Goal: Information Seeking & Learning: Check status

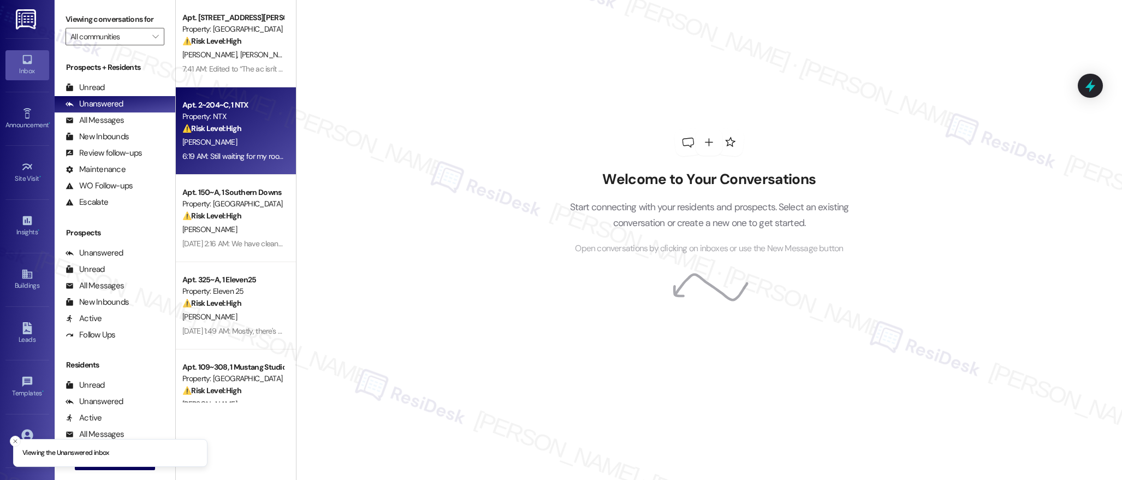
click at [256, 144] on div "[PERSON_NAME]" at bounding box center [232, 142] width 103 height 14
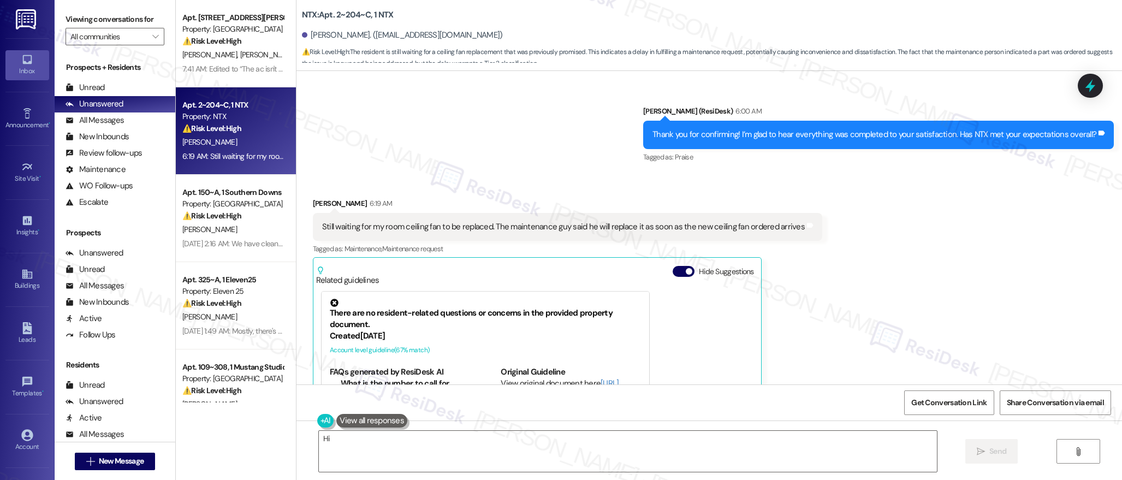
scroll to position [386, 0]
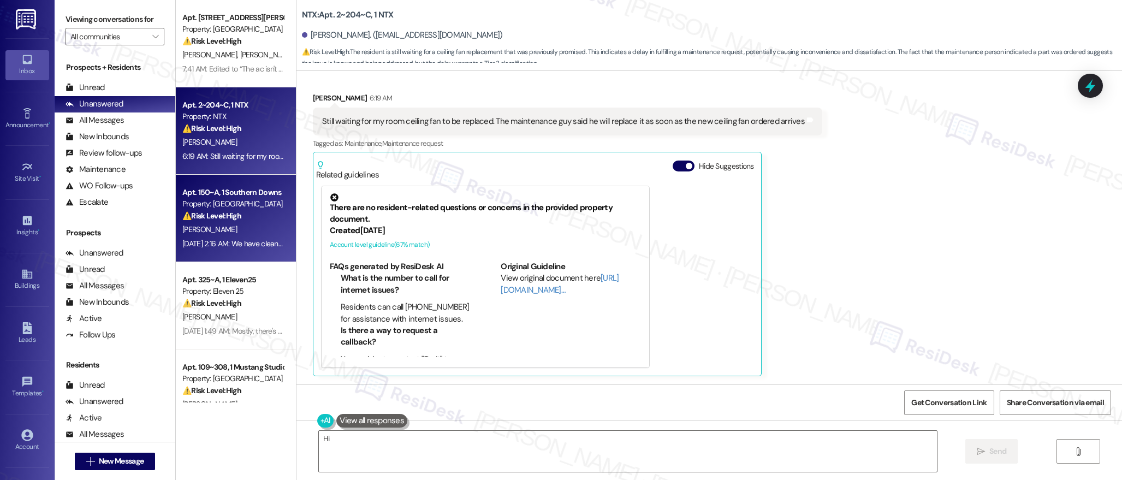
click at [237, 223] on div "[PERSON_NAME]" at bounding box center [232, 230] width 103 height 14
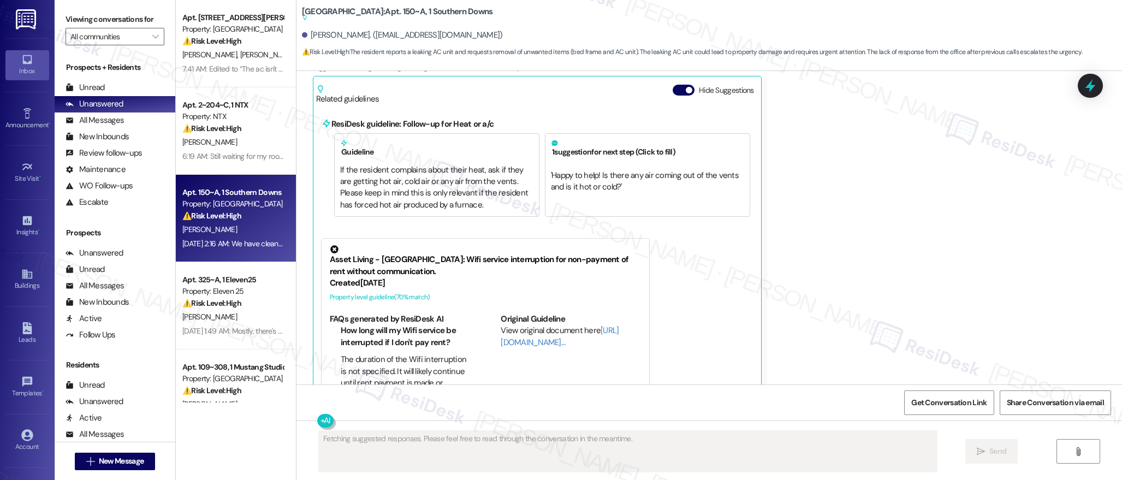
scroll to position [548, 0]
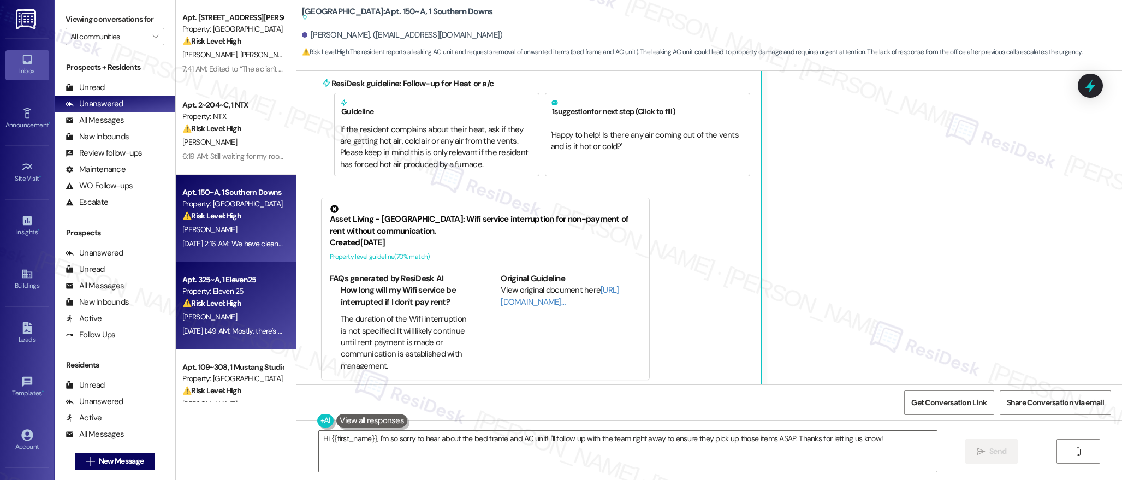
click at [222, 341] on div "Apt. 325~A, 1 Eleven25 Property: Eleven 25 ⚠️ Risk Level: High The resident rep…" at bounding box center [236, 305] width 120 height 87
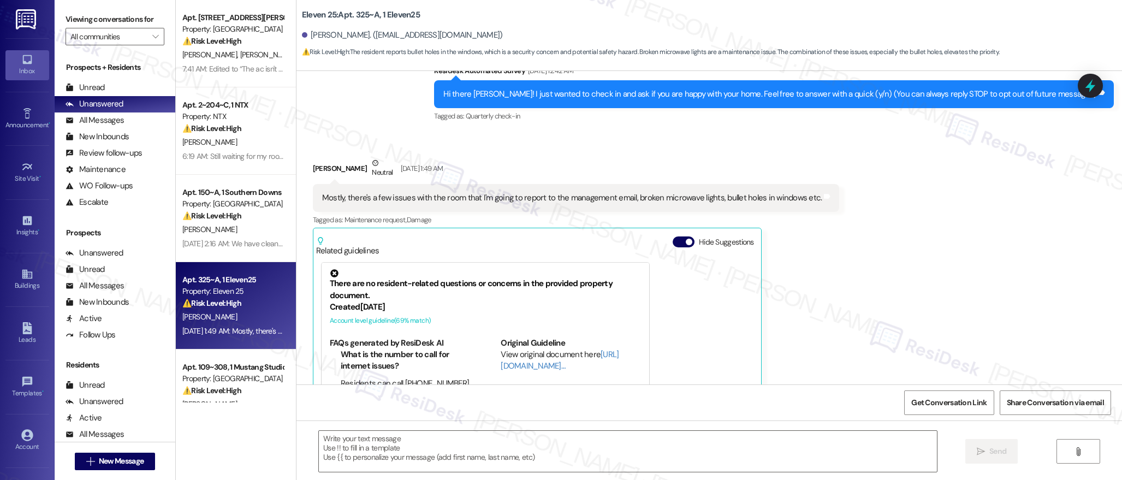
scroll to position [180, 0]
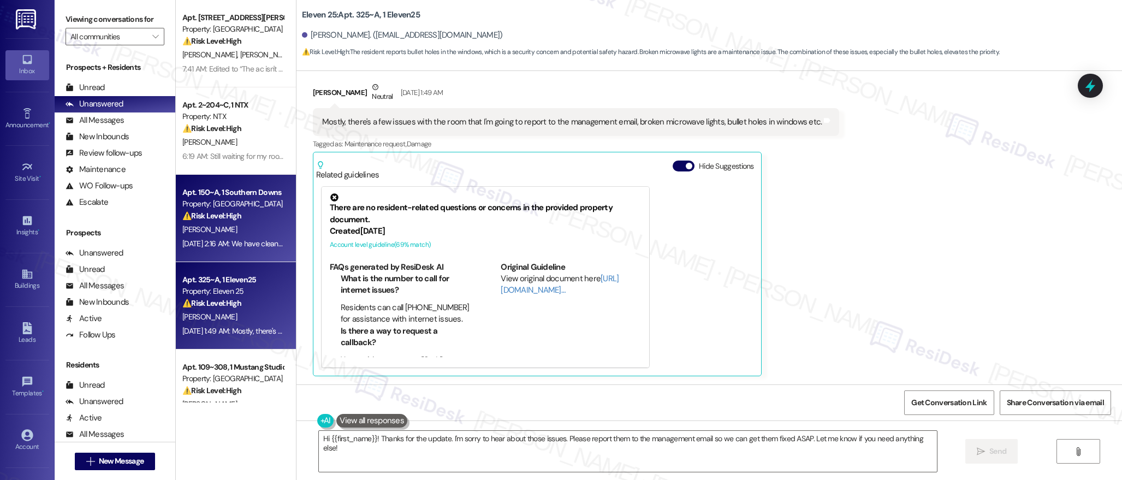
click at [262, 221] on div "⚠️ Risk Level: High The resident reports a leaking AC unit and requests removal…" at bounding box center [232, 215] width 101 height 11
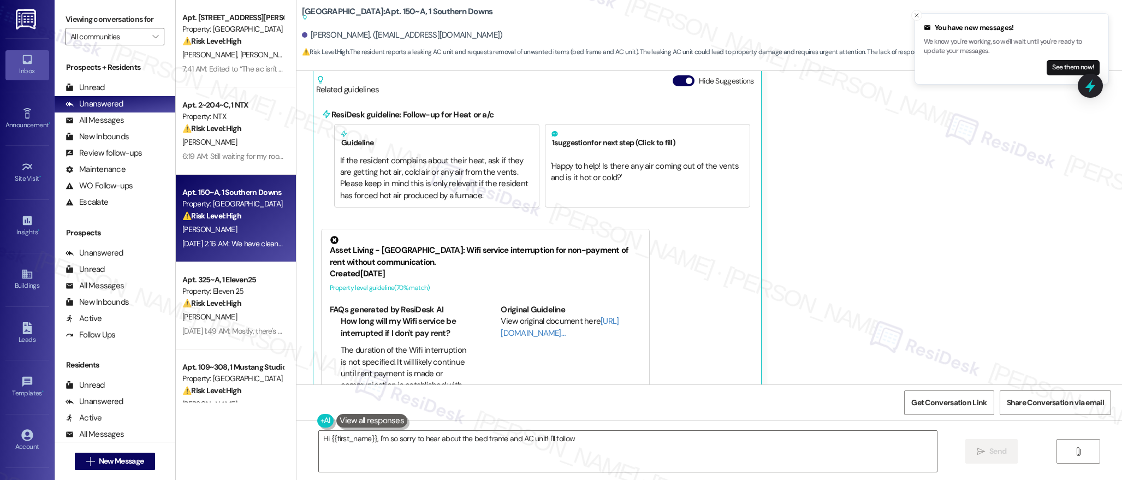
scroll to position [548, 0]
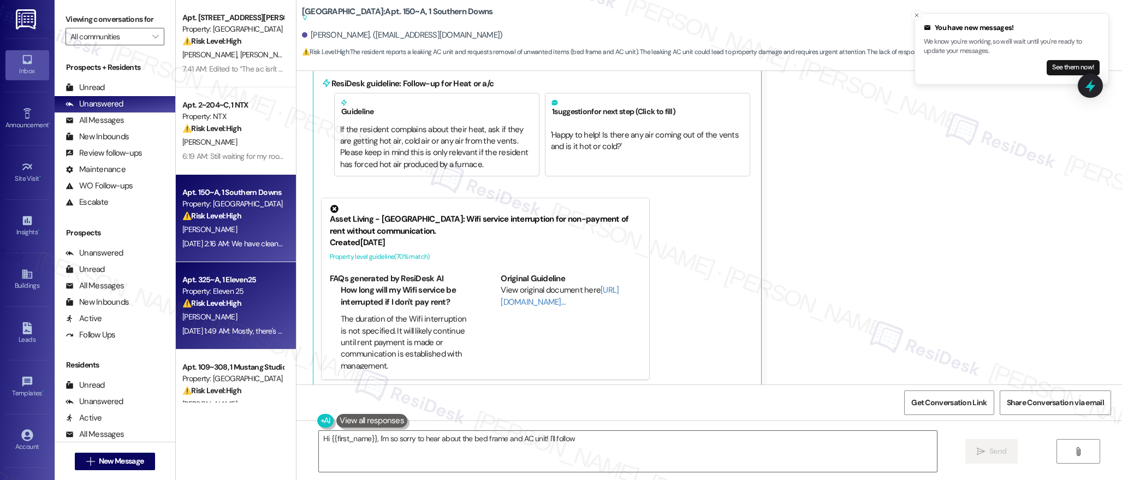
click at [231, 304] on strong "⚠️ Risk Level: High" at bounding box center [211, 303] width 59 height 10
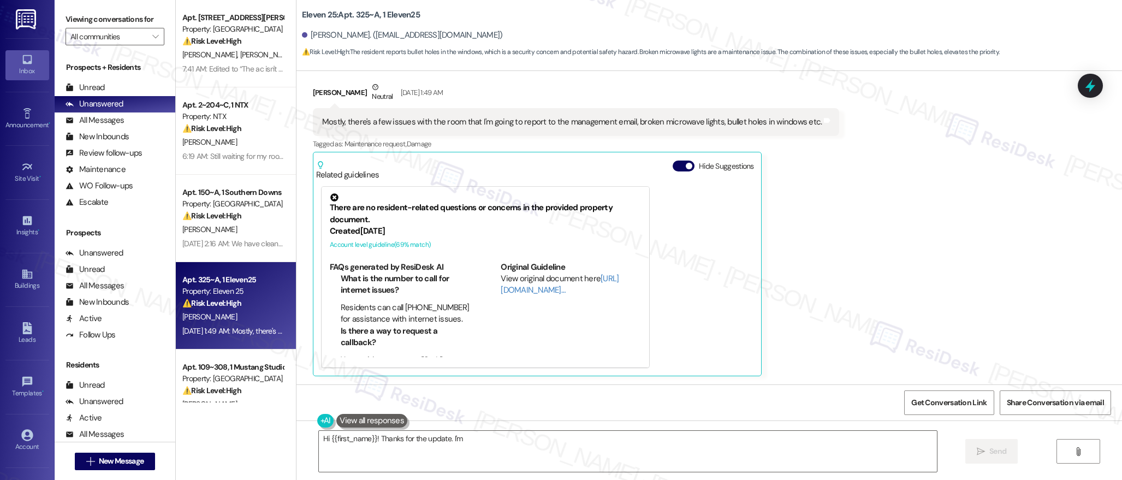
scroll to position [179, 0]
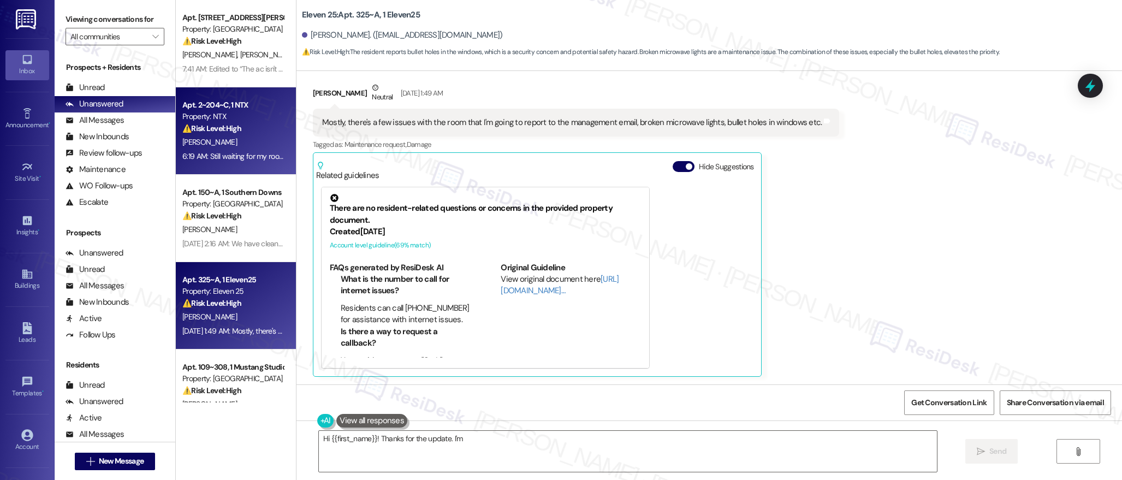
click at [207, 126] on strong "⚠️ Risk Level: High" at bounding box center [211, 128] width 59 height 10
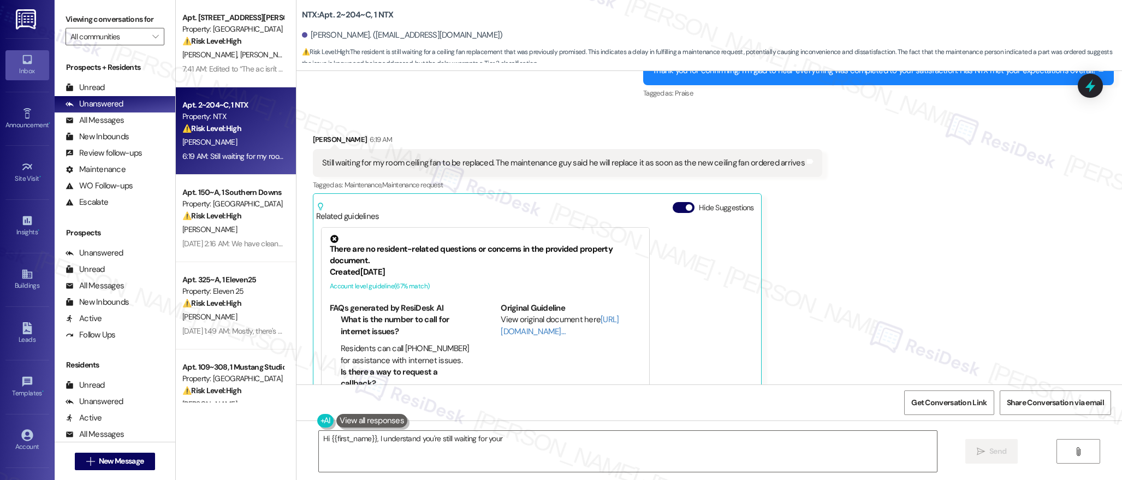
scroll to position [386, 0]
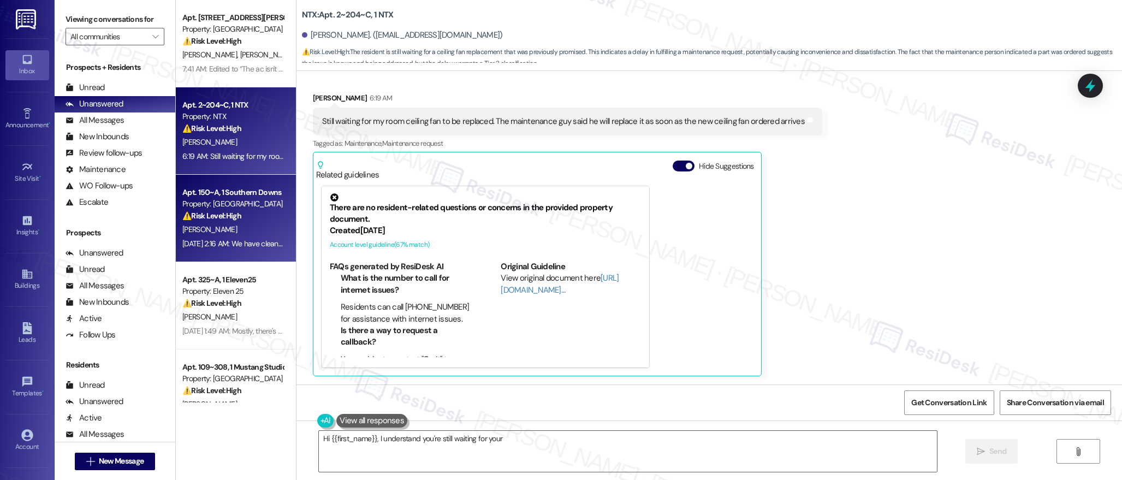
click at [209, 223] on div "[PERSON_NAME]" at bounding box center [232, 230] width 103 height 14
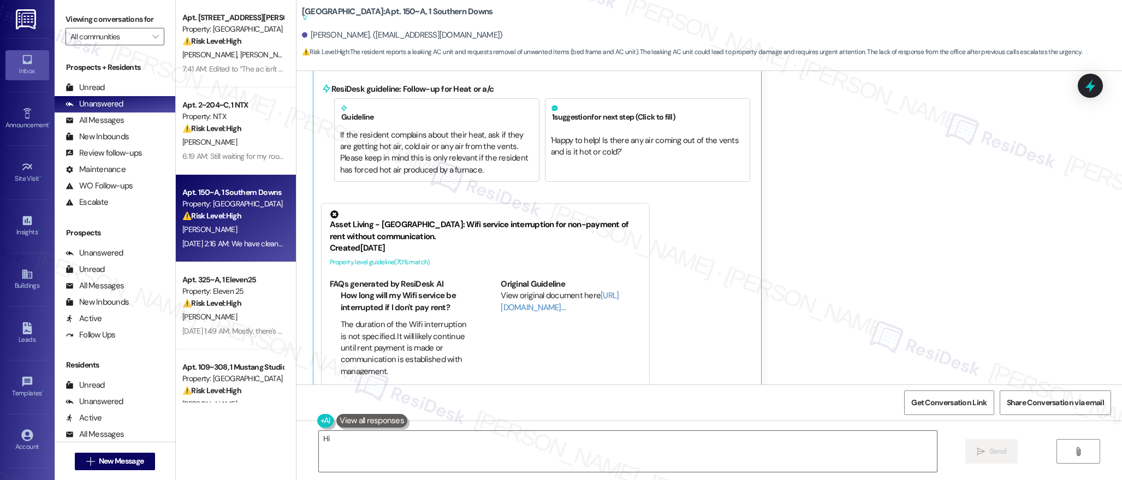
scroll to position [548, 0]
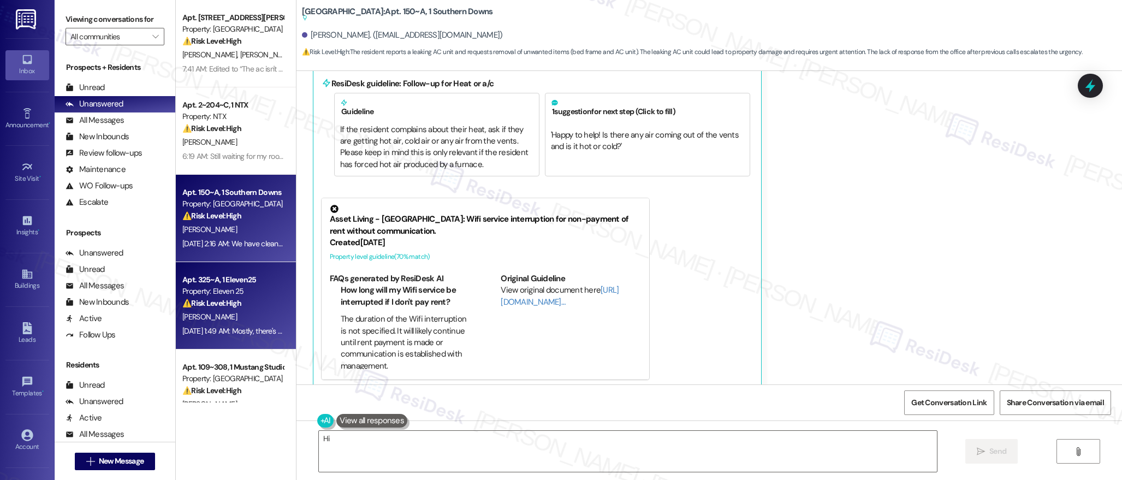
click at [245, 290] on div "Property: Eleven 25" at bounding box center [232, 291] width 101 height 11
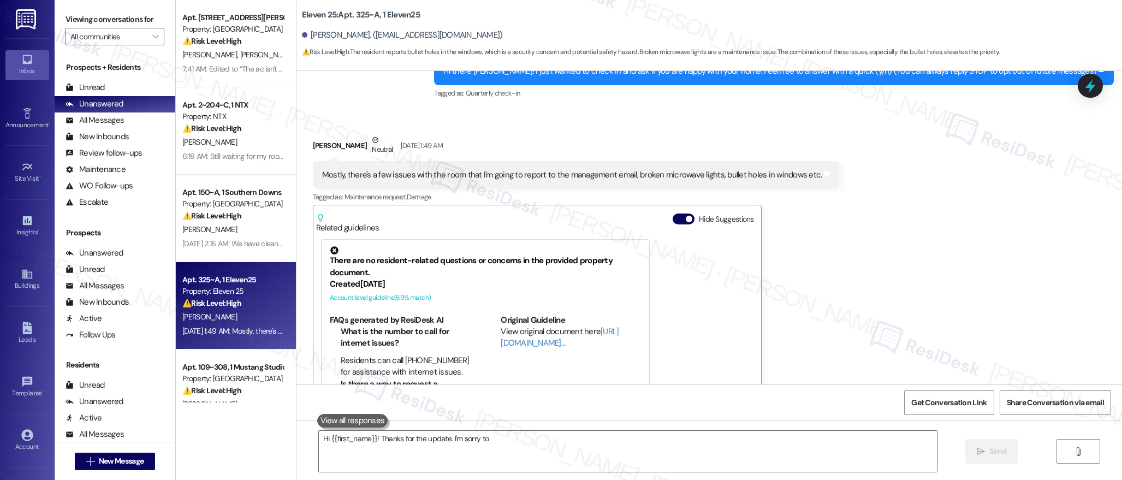
scroll to position [180, 0]
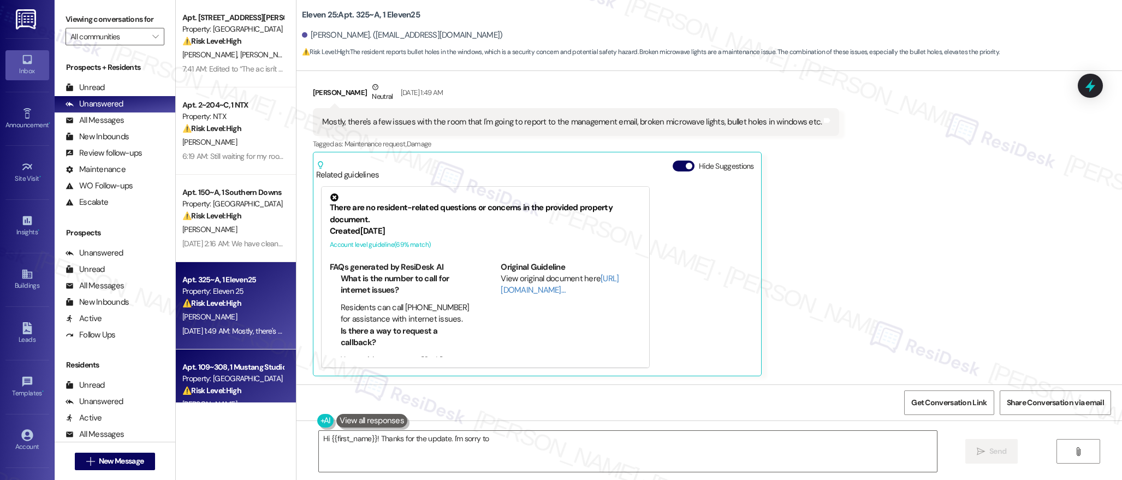
click at [242, 367] on div "Apt. 109~308, 1 Mustang Studios" at bounding box center [232, 366] width 101 height 11
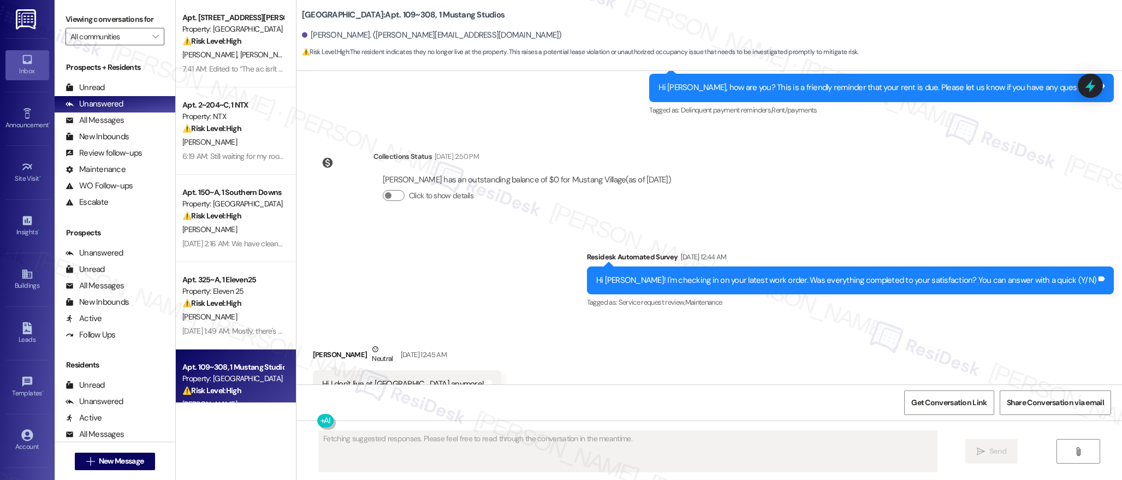
scroll to position [1348, 0]
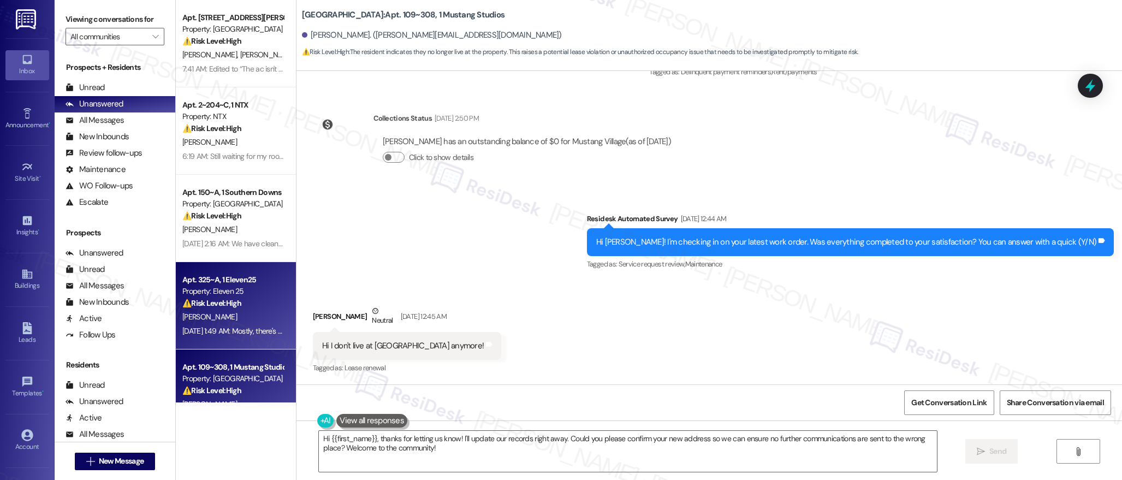
click at [236, 323] on div "[PERSON_NAME]" at bounding box center [232, 317] width 103 height 14
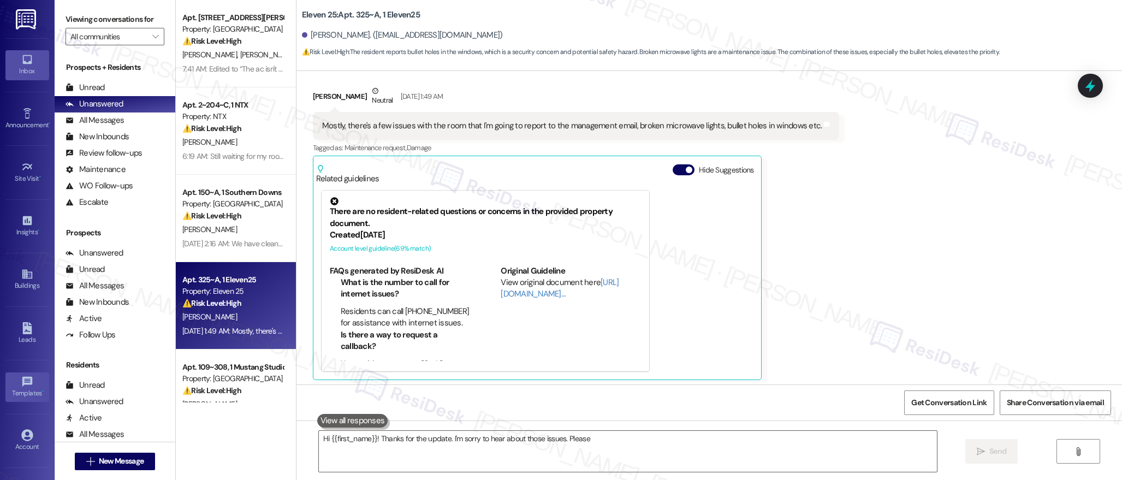
scroll to position [180, 0]
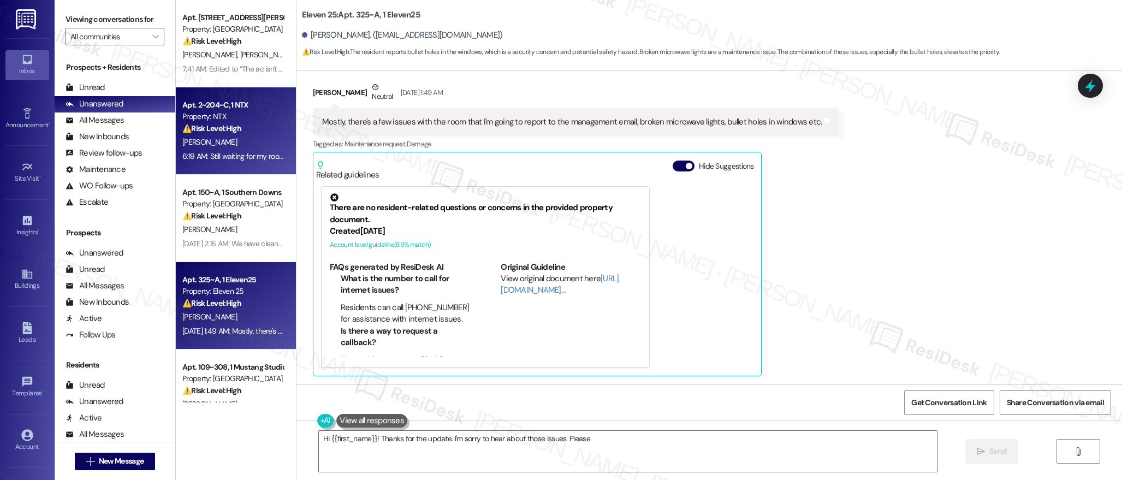
click at [242, 143] on div "[PERSON_NAME]" at bounding box center [232, 142] width 103 height 14
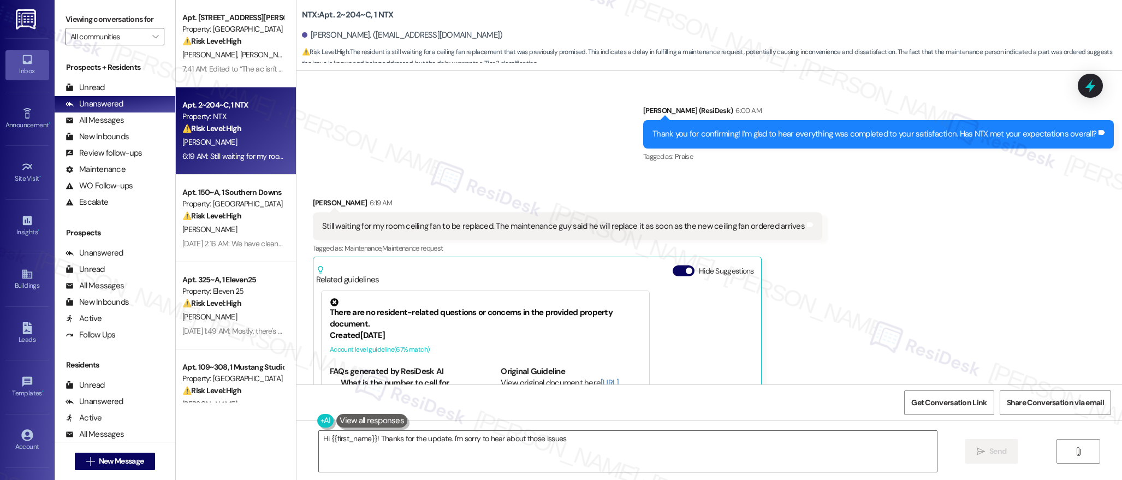
scroll to position [386, 0]
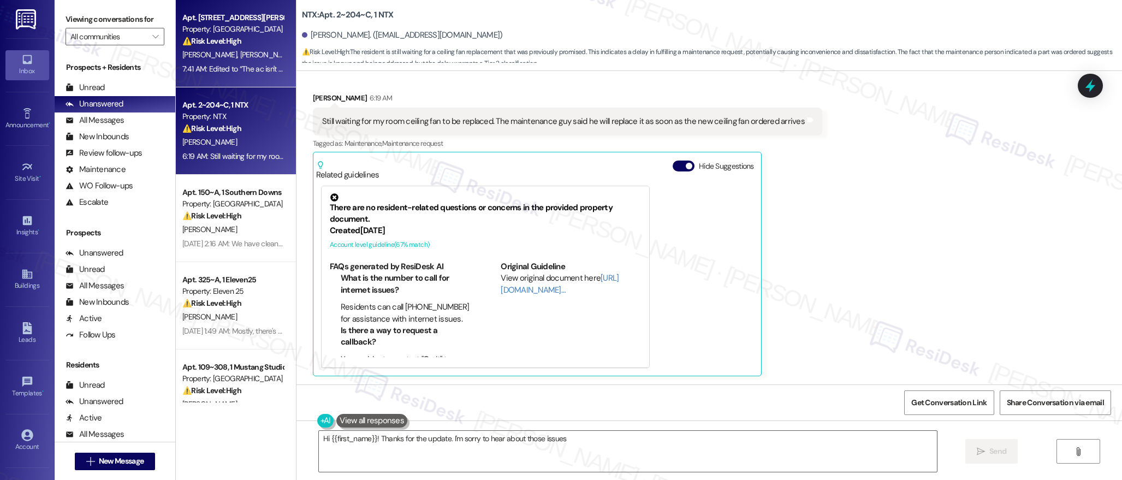
click at [212, 47] on div "Apt. 510, [STREET_ADDRESS][PERSON_NAME] Property: [GEOGRAPHIC_DATA] ⚠️ Risk Lev…" at bounding box center [232, 29] width 103 height 37
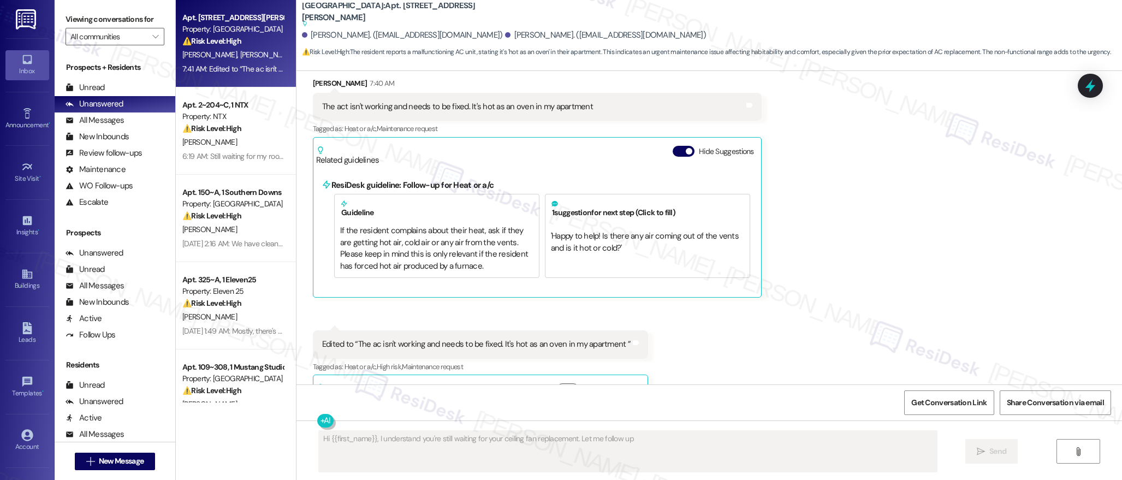
scroll to position [2485, 0]
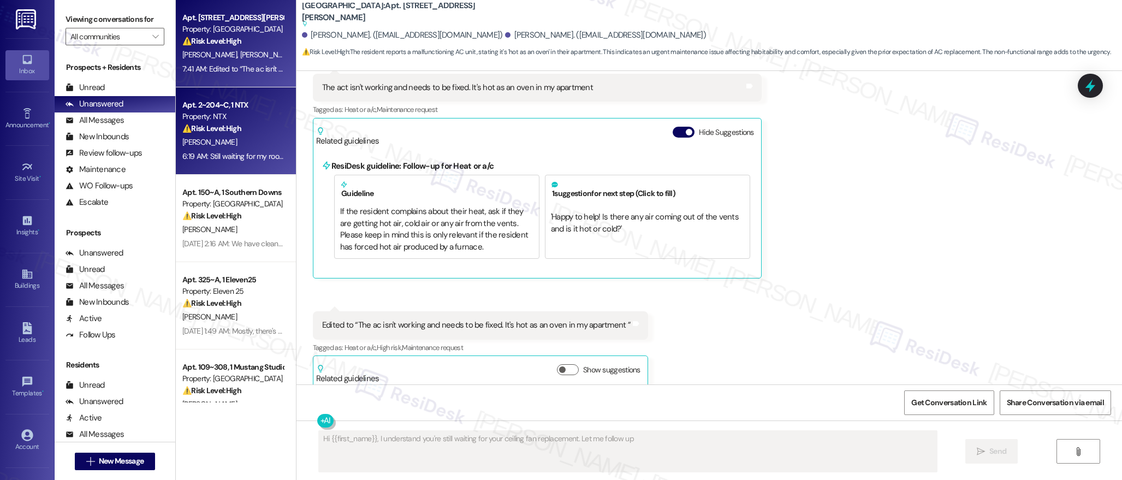
click at [214, 146] on span "[PERSON_NAME]" at bounding box center [209, 142] width 55 height 10
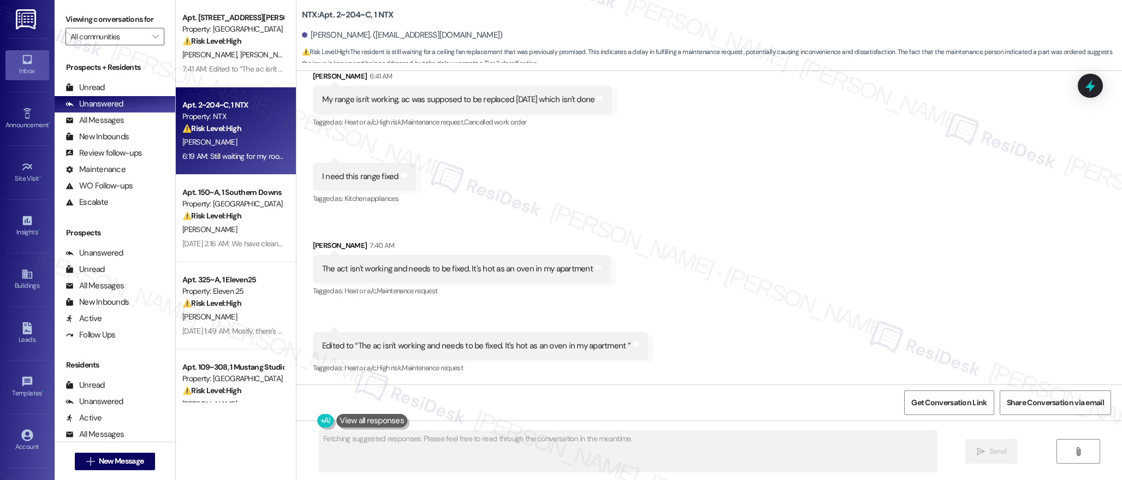
scroll to position [487, 0]
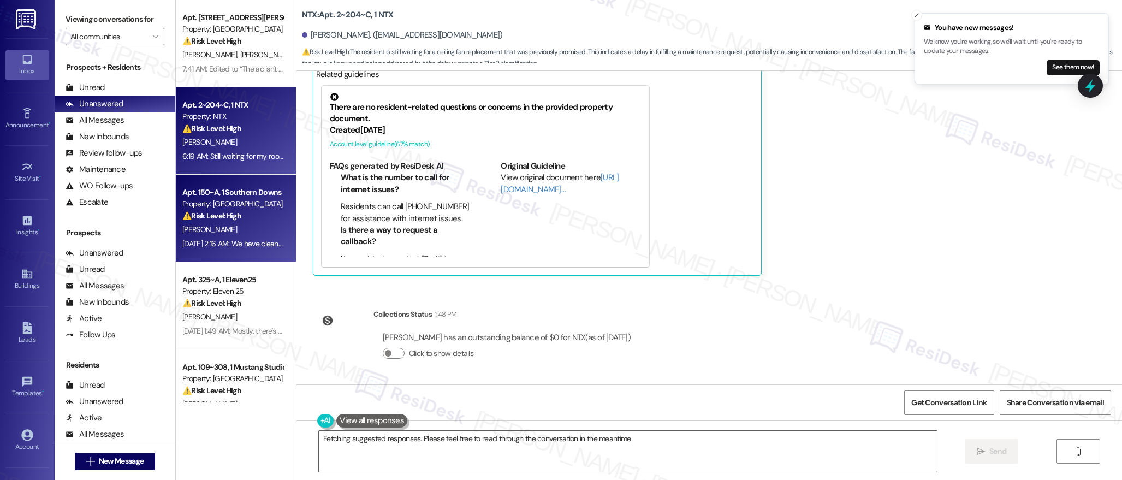
click at [253, 228] on div "[PERSON_NAME]" at bounding box center [232, 230] width 103 height 14
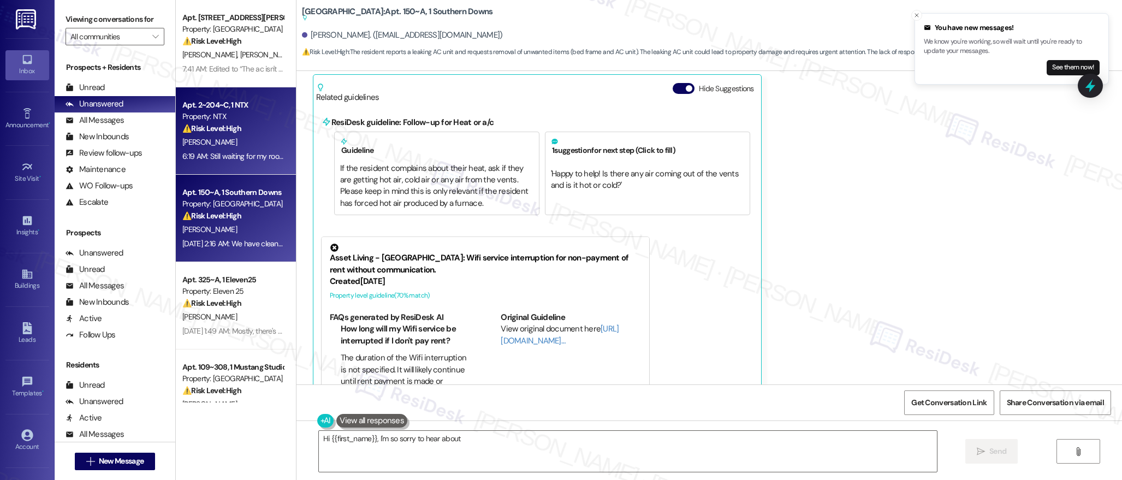
scroll to position [508, 0]
click at [246, 146] on div "[PERSON_NAME]" at bounding box center [232, 142] width 103 height 14
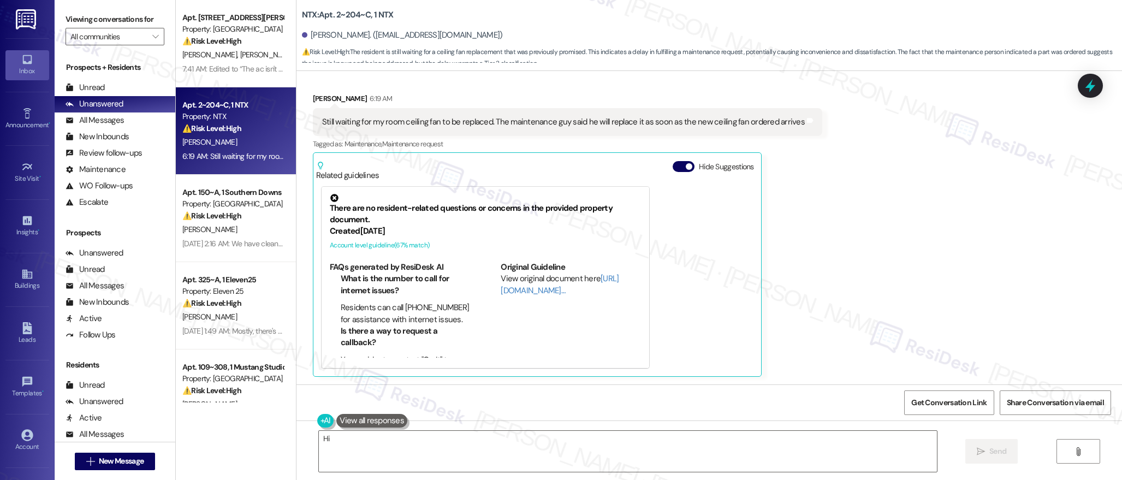
scroll to position [386, 0]
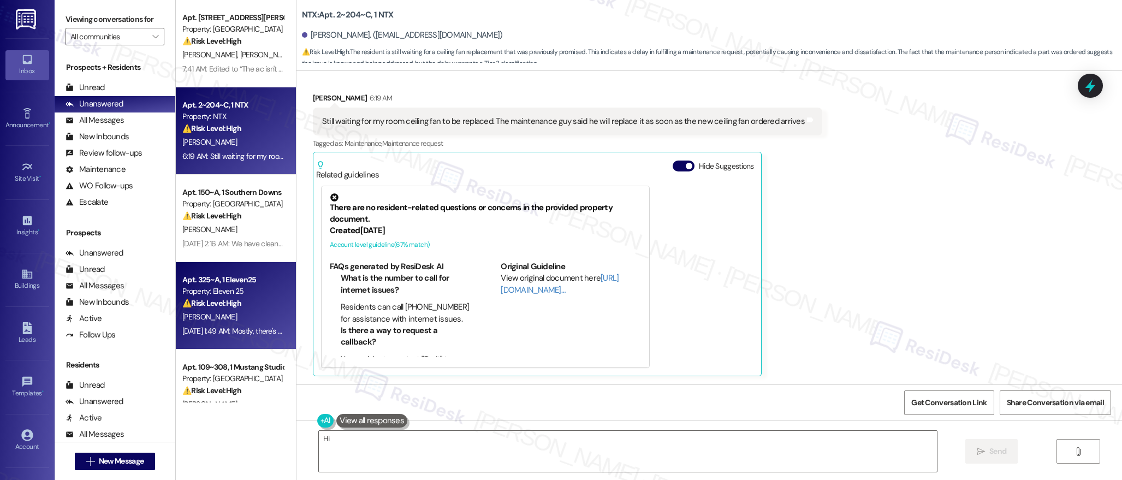
click at [226, 292] on div "Property: Eleven 25" at bounding box center [232, 291] width 101 height 11
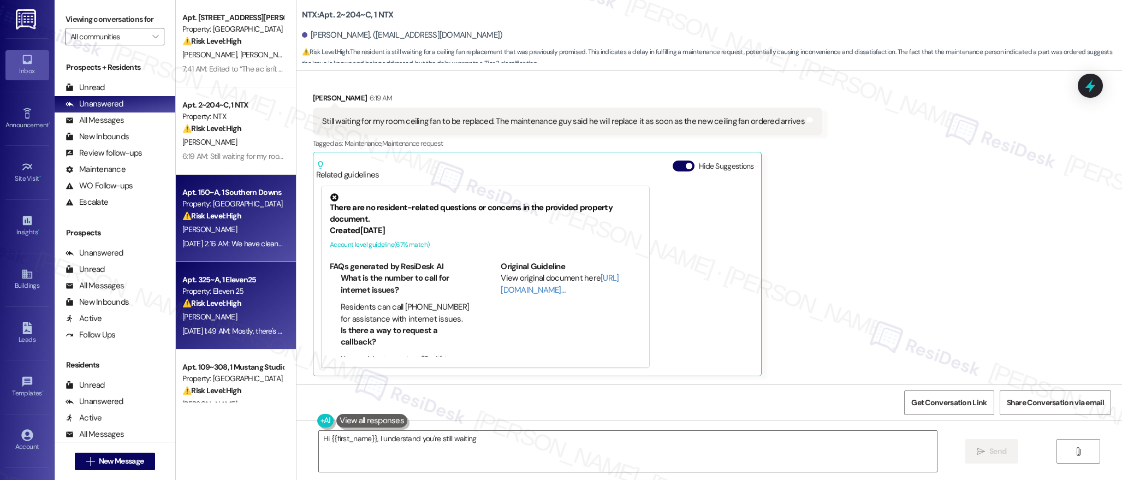
click at [234, 245] on div "[DATE] 2:16 AM: We have cleaned the unit to the best of our ability. If you cou…" at bounding box center [636, 244] width 908 height 10
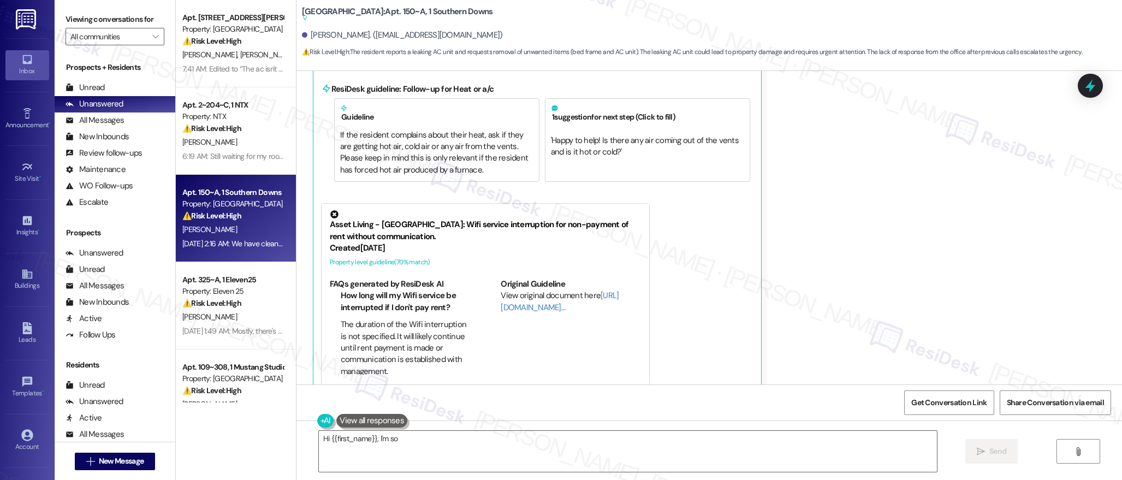
scroll to position [548, 0]
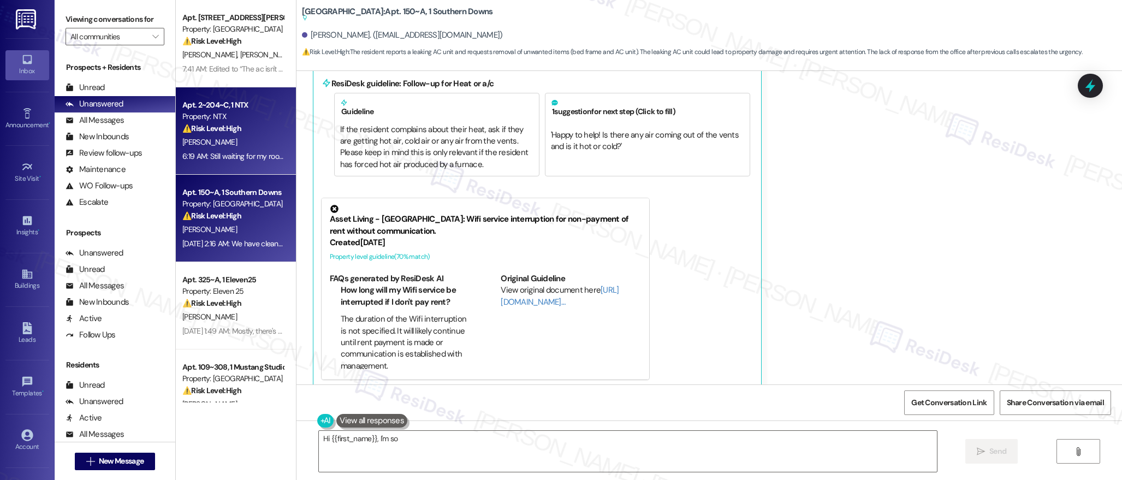
click at [256, 141] on div "[PERSON_NAME]" at bounding box center [232, 142] width 103 height 14
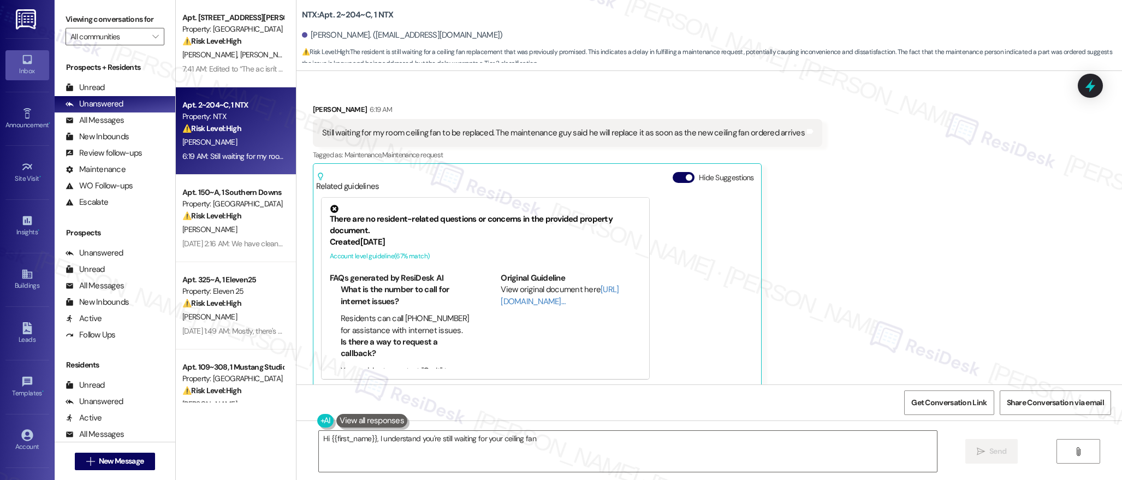
scroll to position [386, 0]
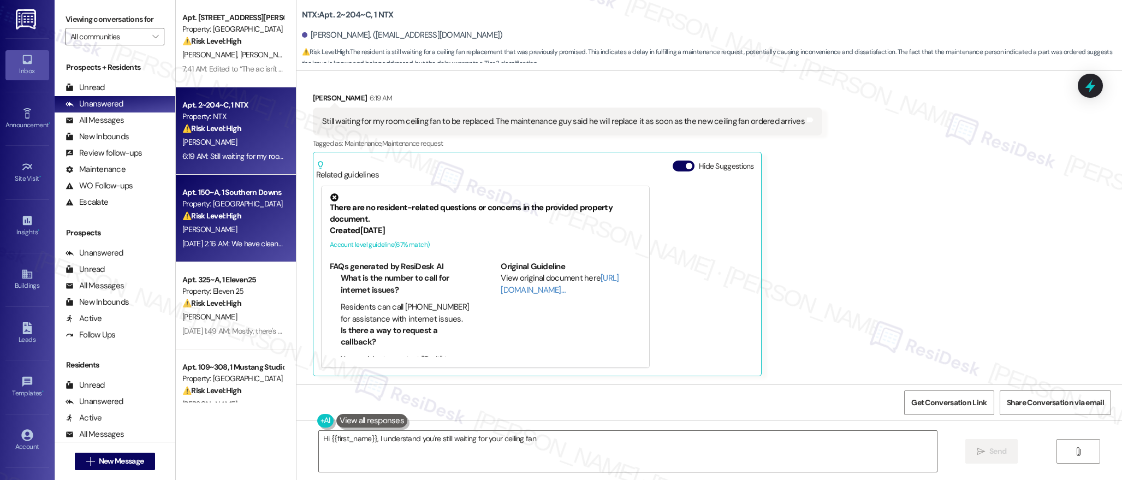
click at [218, 213] on strong "⚠️ Risk Level: High" at bounding box center [211, 216] width 59 height 10
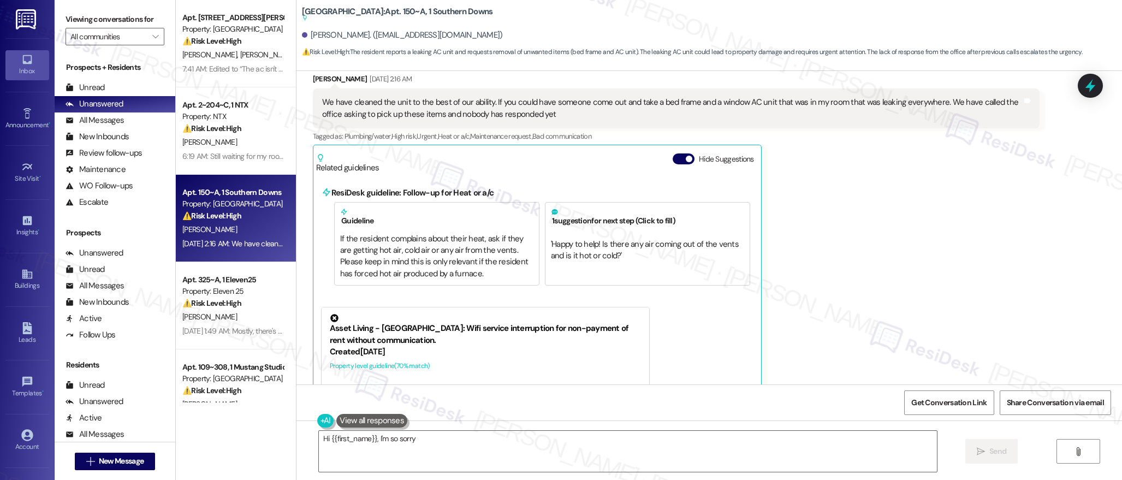
scroll to position [548, 0]
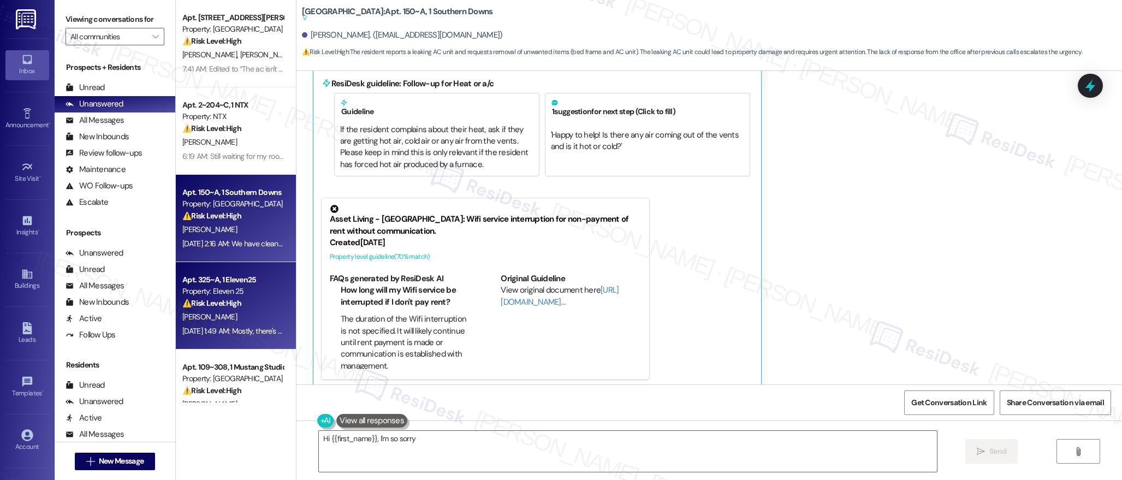
click at [232, 277] on div "Apt. 325~A, 1 Eleven25" at bounding box center [232, 279] width 101 height 11
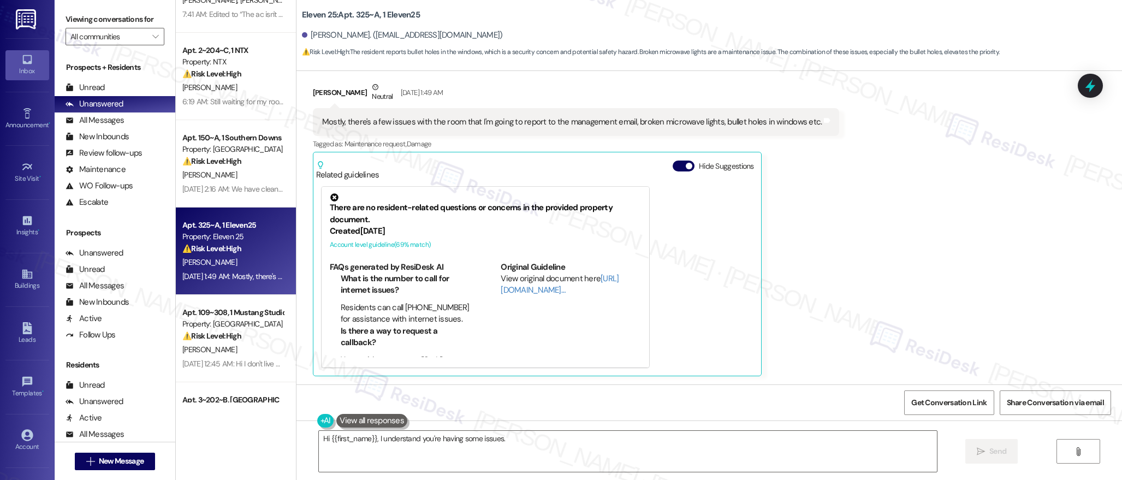
scroll to position [0, 0]
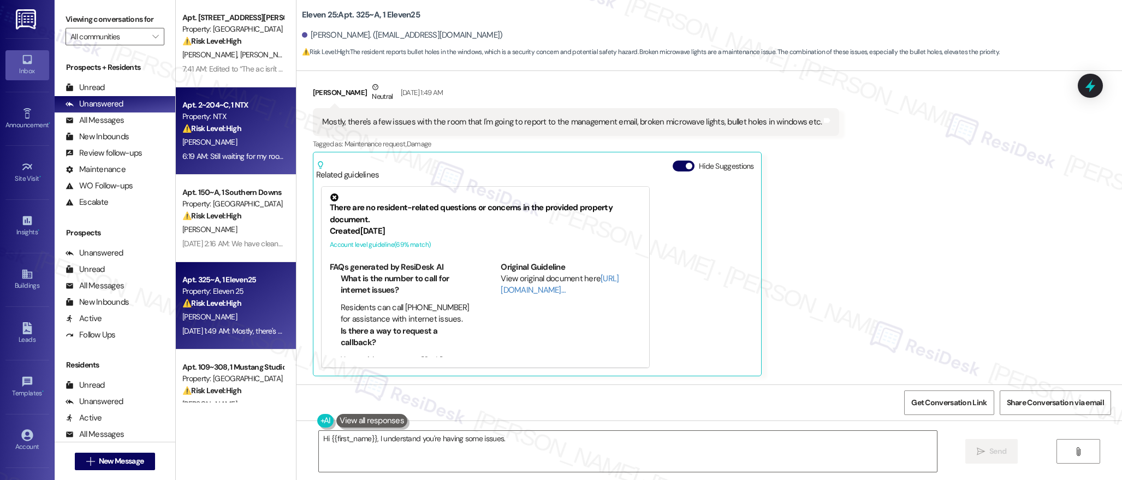
click at [216, 131] on strong "⚠️ Risk Level: High" at bounding box center [211, 128] width 59 height 10
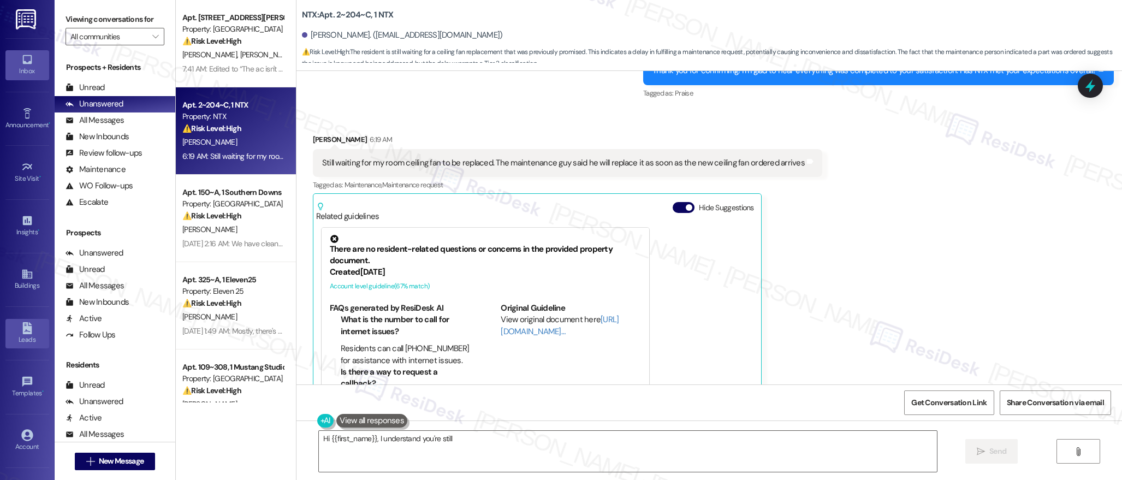
scroll to position [386, 0]
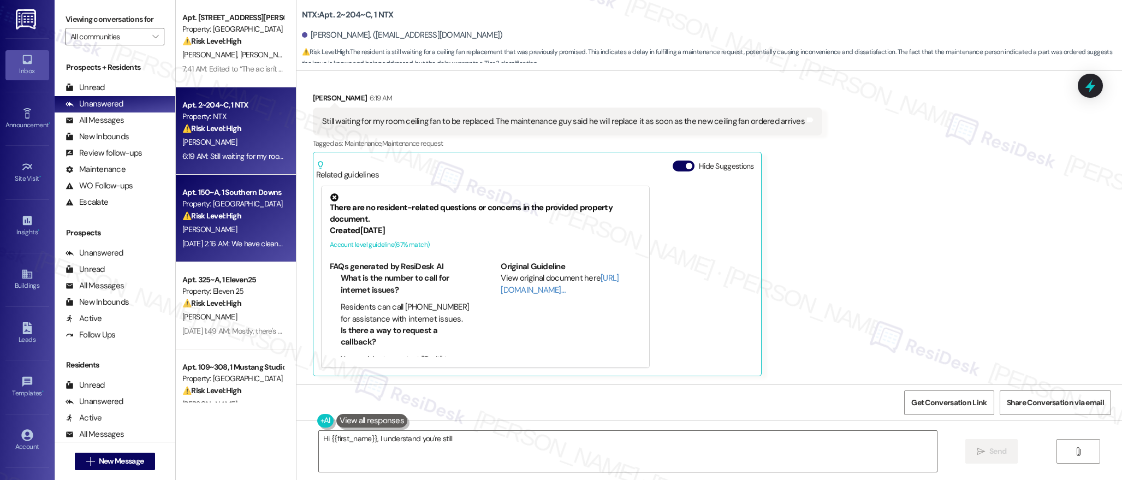
click at [247, 222] on div "Apt. 150~A, 1 Southern Downs Property: Southern Downs ⚠️ Risk Level: High The r…" at bounding box center [232, 204] width 103 height 37
click at [205, 247] on div "[DATE] 2:16 AM: We have cleaned the unit to the best of our ability. If you cou…" at bounding box center [636, 244] width 908 height 10
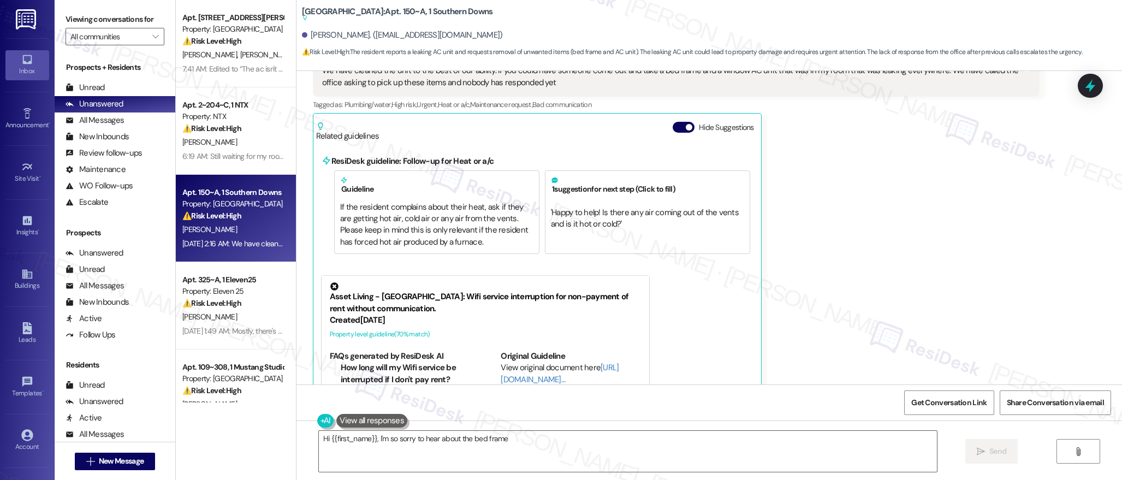
scroll to position [548, 0]
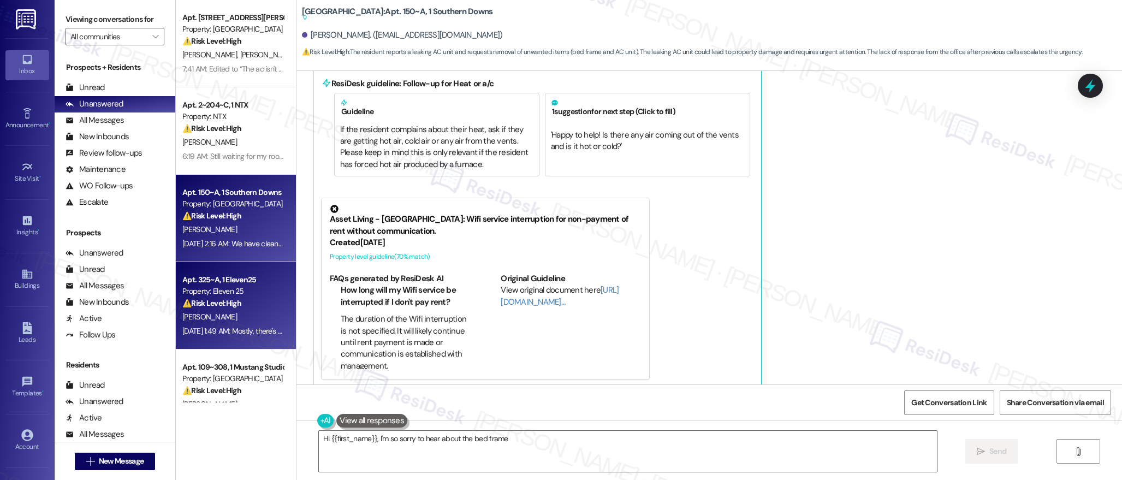
click at [229, 281] on div "Apt. 325~A, 1 Eleven25" at bounding box center [232, 279] width 101 height 11
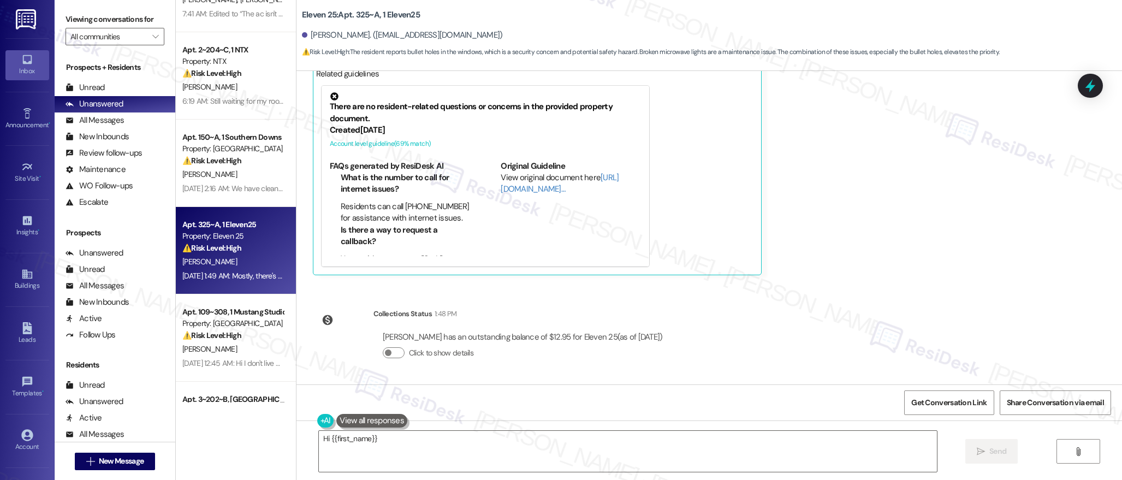
scroll to position [56, 0]
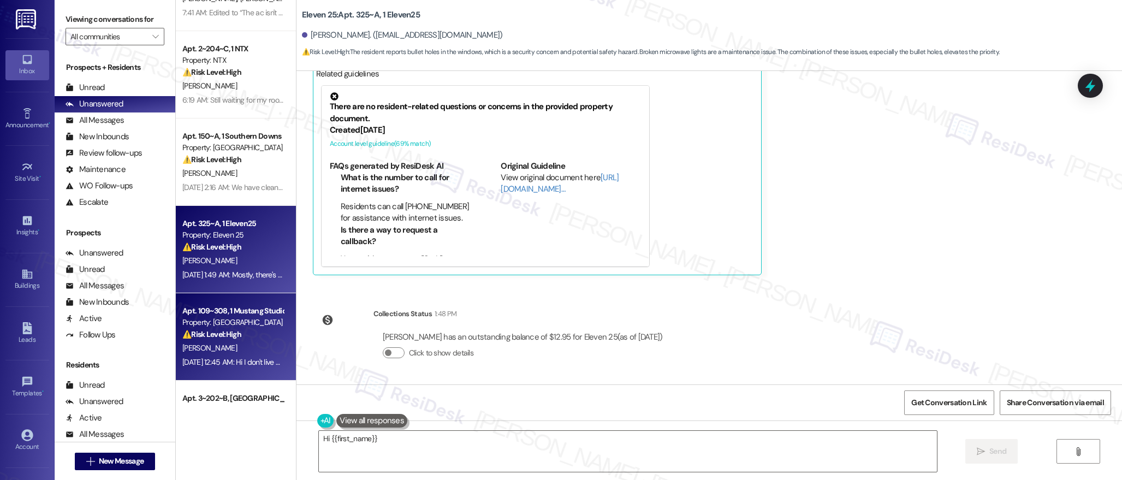
click at [228, 306] on div "Apt. 109~308, 1 Mustang Studios" at bounding box center [232, 310] width 101 height 11
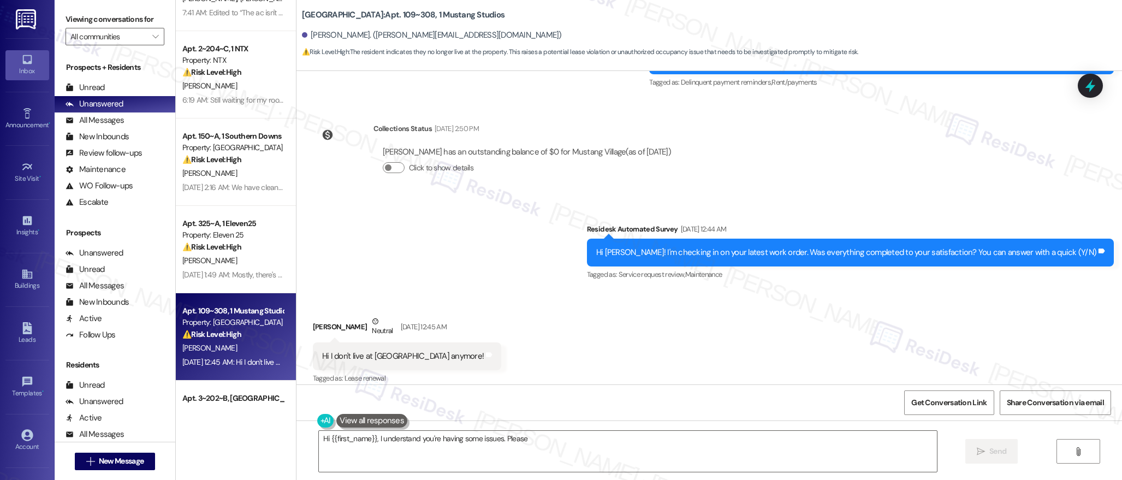
scroll to position [1348, 0]
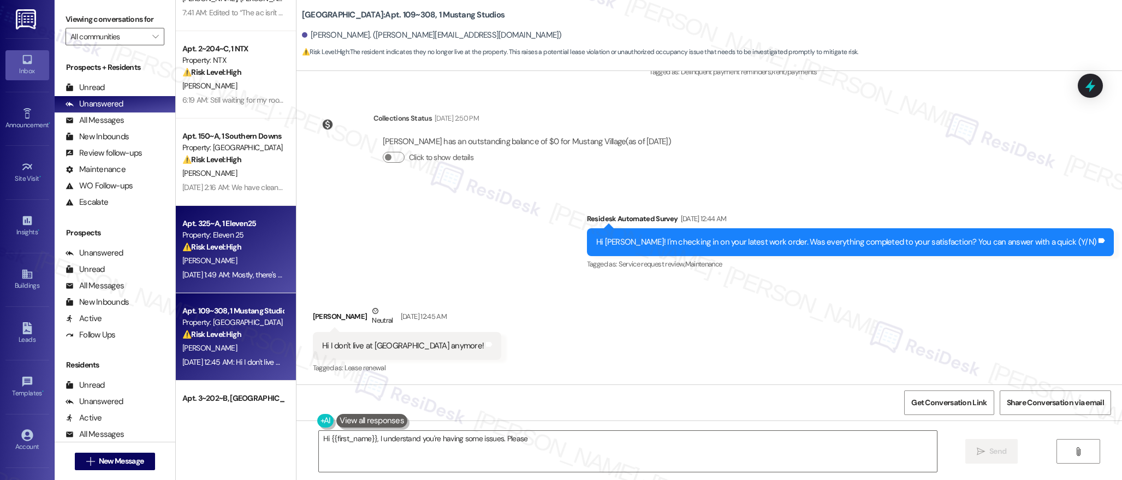
click at [224, 239] on div "Property: Eleven 25" at bounding box center [232, 234] width 101 height 11
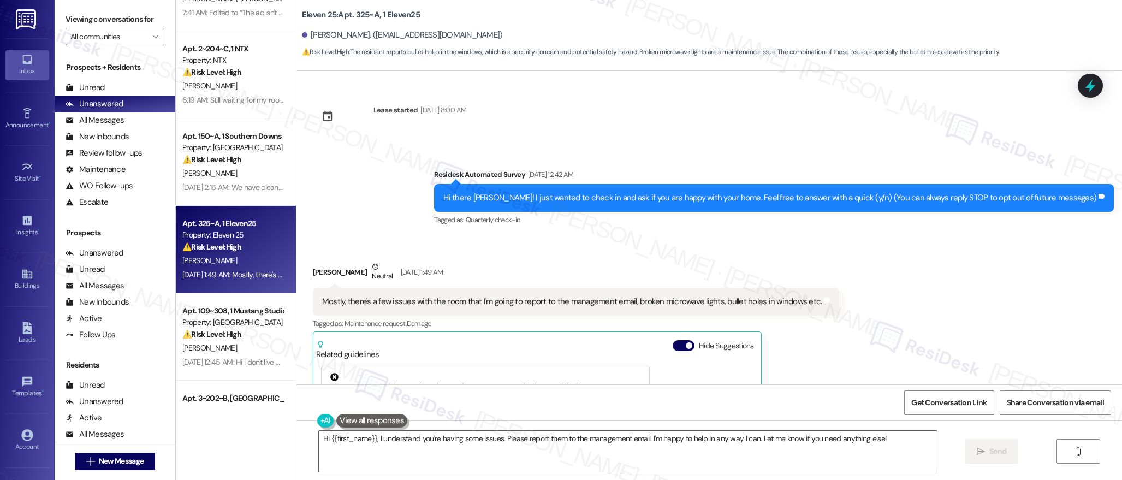
scroll to position [281, 0]
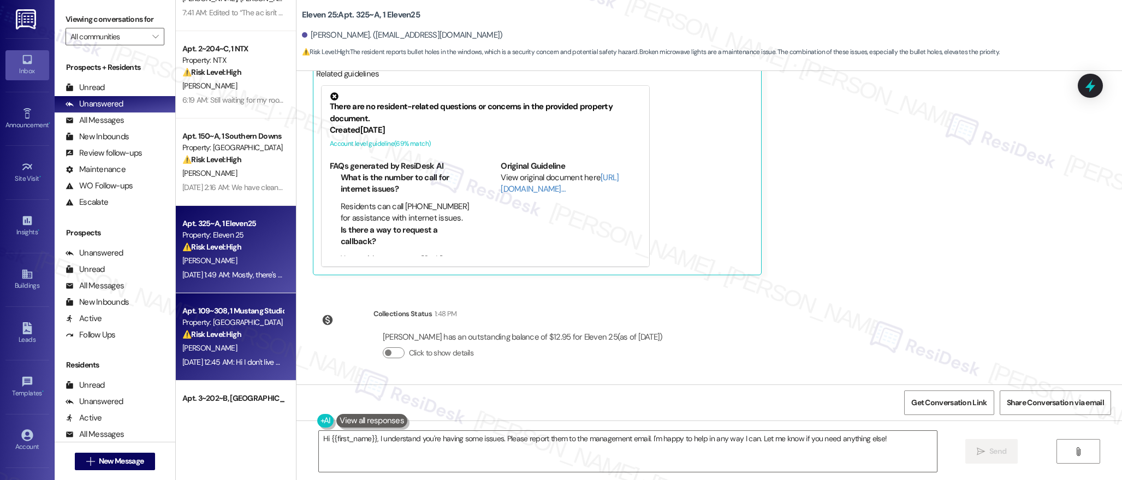
click at [209, 342] on div "[PERSON_NAME]" at bounding box center [232, 348] width 103 height 14
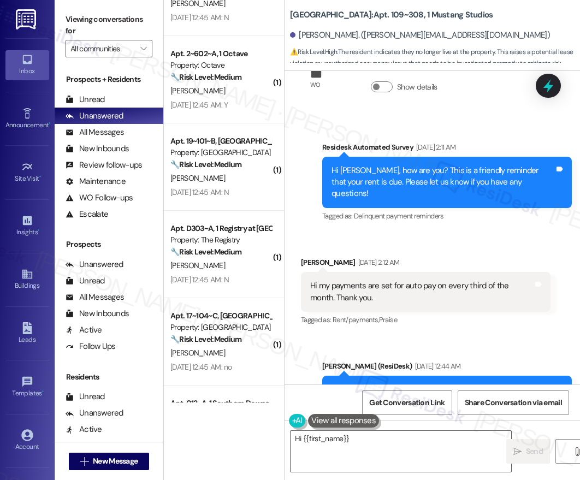
scroll to position [1210, 0]
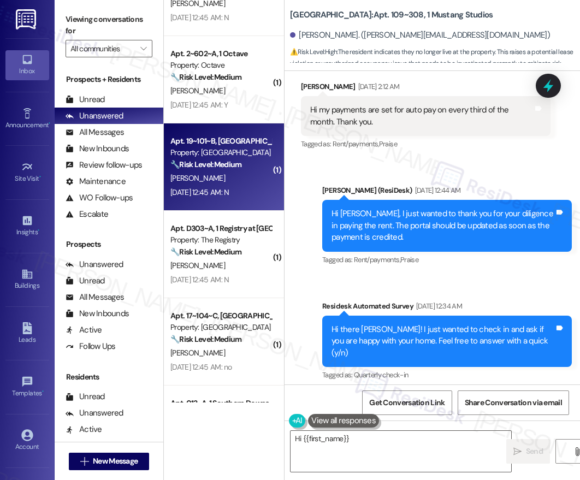
click at [243, 179] on div "[PERSON_NAME]" at bounding box center [220, 178] width 103 height 14
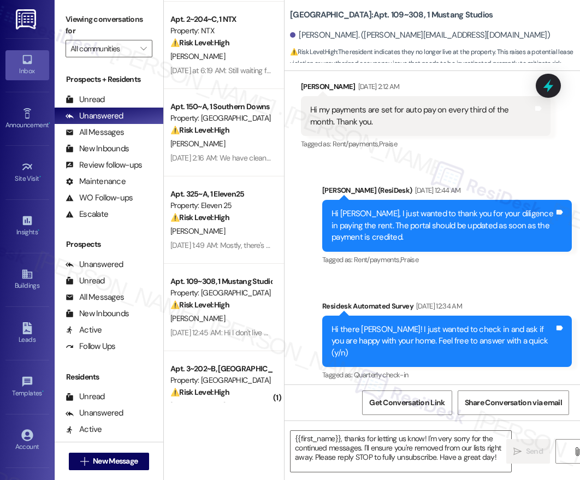
scroll to position [0, 0]
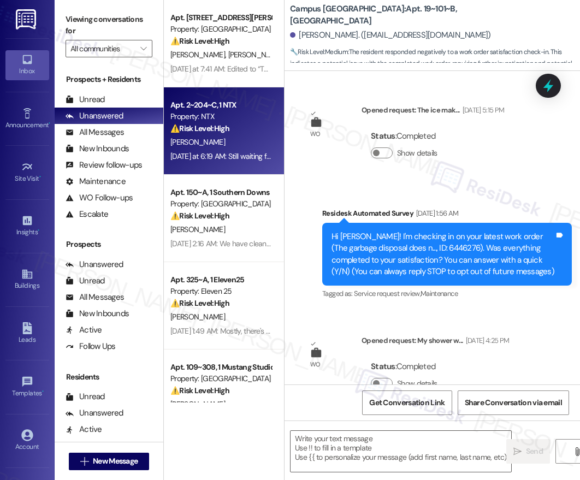
click at [232, 145] on div "[PERSON_NAME]" at bounding box center [220, 142] width 103 height 14
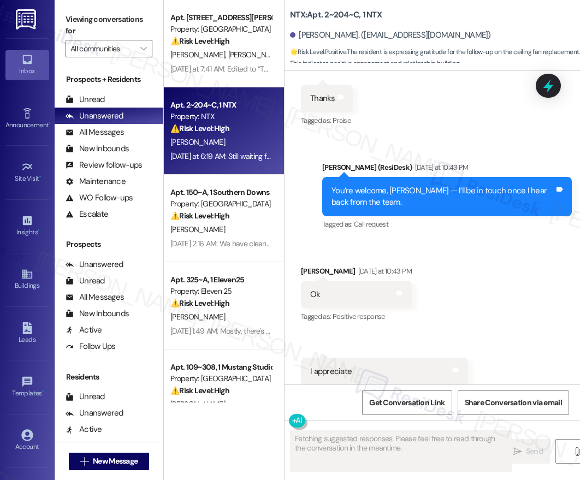
scroll to position [941, 0]
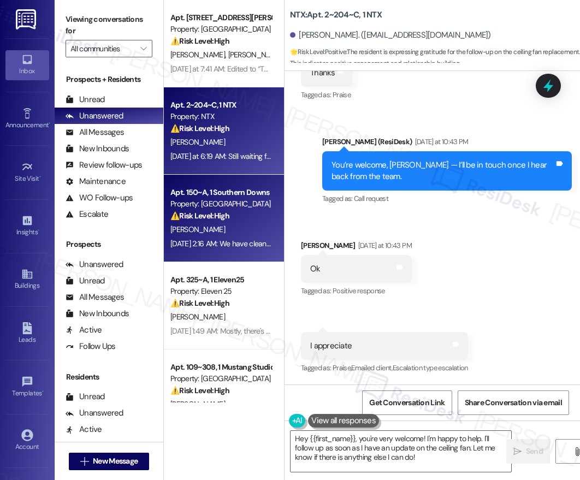
click at [234, 225] on div "[PERSON_NAME]" at bounding box center [220, 230] width 103 height 14
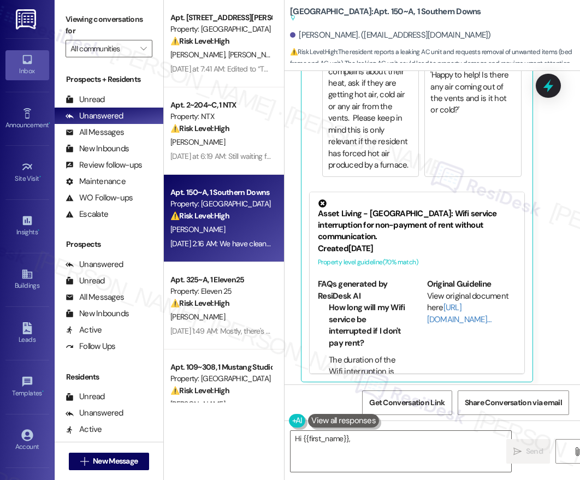
scroll to position [748, 0]
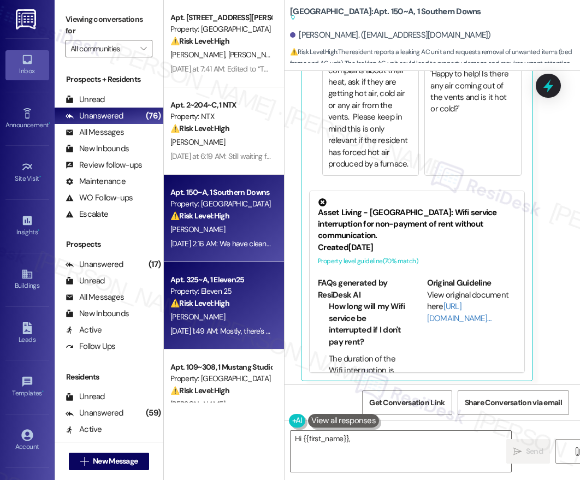
click at [224, 311] on div "[PERSON_NAME]" at bounding box center [220, 317] width 103 height 14
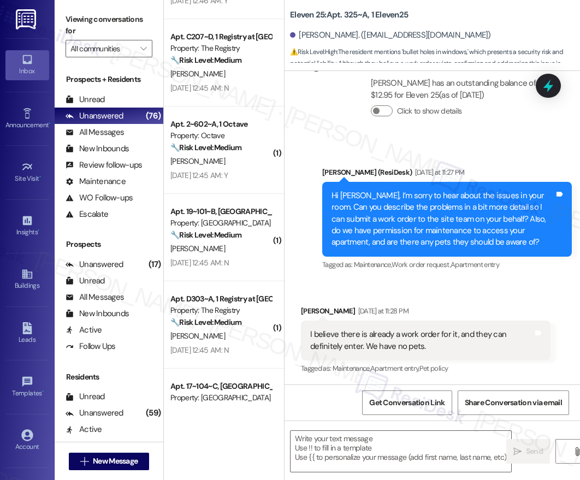
scroll to position [645, 0]
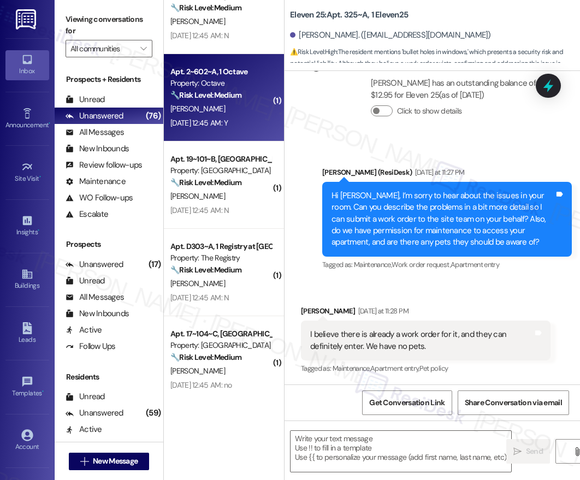
click at [252, 71] on div "Apt. 2~602~A, 1 Octave" at bounding box center [220, 71] width 101 height 11
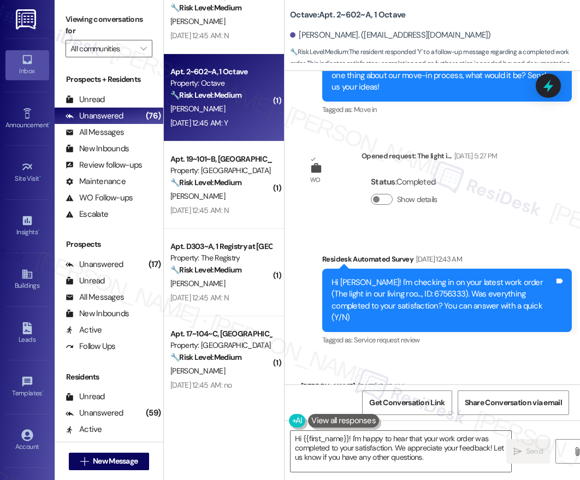
scroll to position [2079, 0]
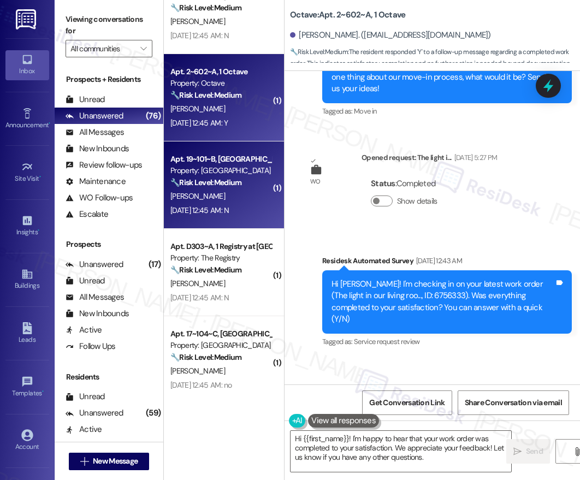
click at [233, 173] on div "Property: [GEOGRAPHIC_DATA]" at bounding box center [220, 170] width 101 height 11
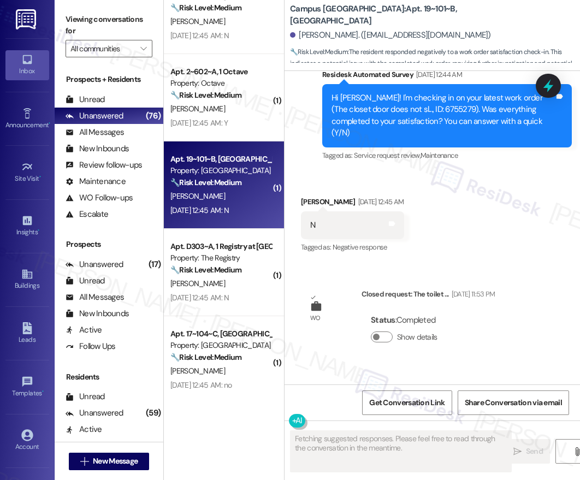
scroll to position [542, 0]
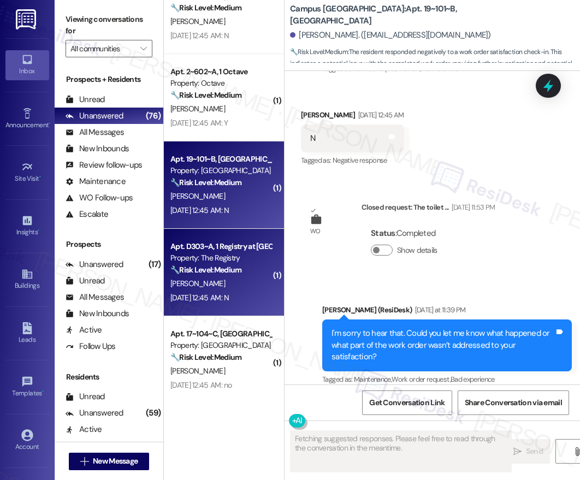
click at [208, 265] on strong "🔧 Risk Level: Medium" at bounding box center [205, 270] width 71 height 10
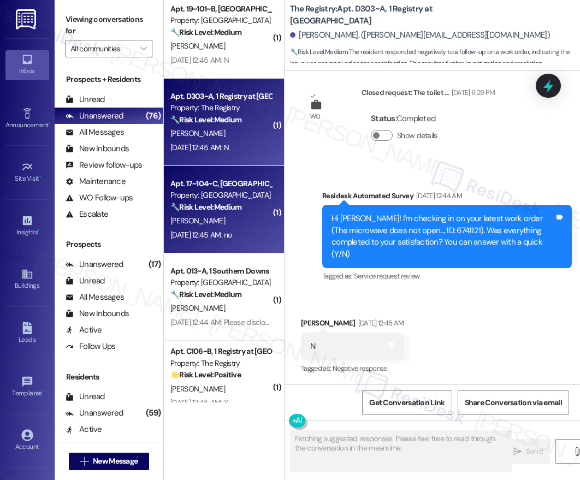
scroll to position [799, 0]
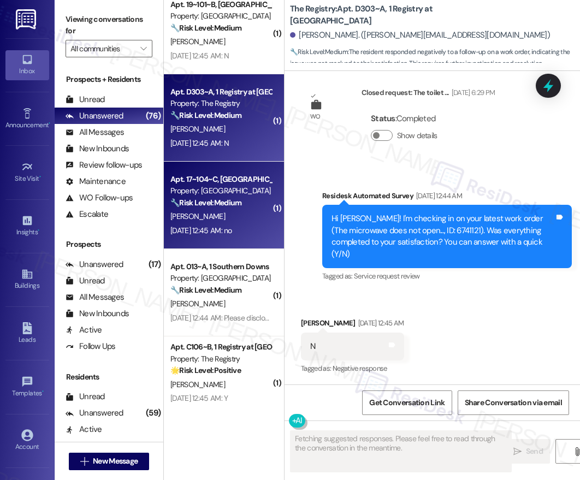
click at [220, 197] on div "Property: [GEOGRAPHIC_DATA]" at bounding box center [220, 190] width 101 height 11
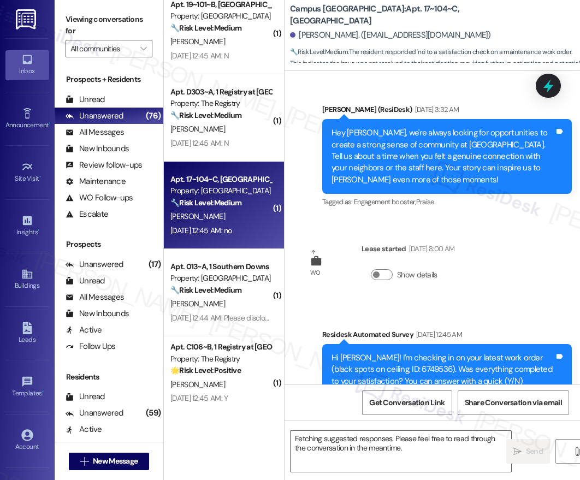
scroll to position [610, 0]
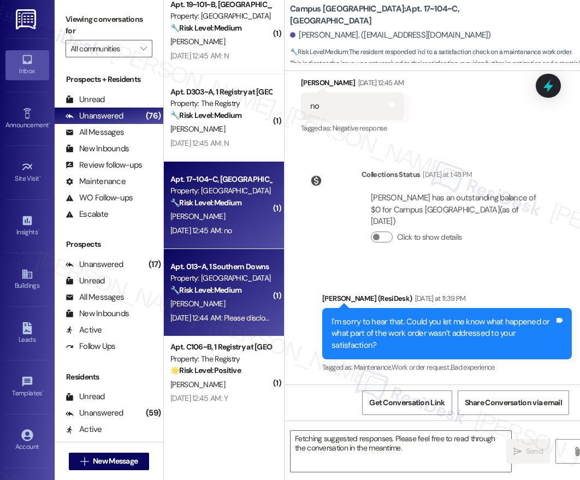
click at [218, 306] on div "[PERSON_NAME]" at bounding box center [220, 304] width 103 height 14
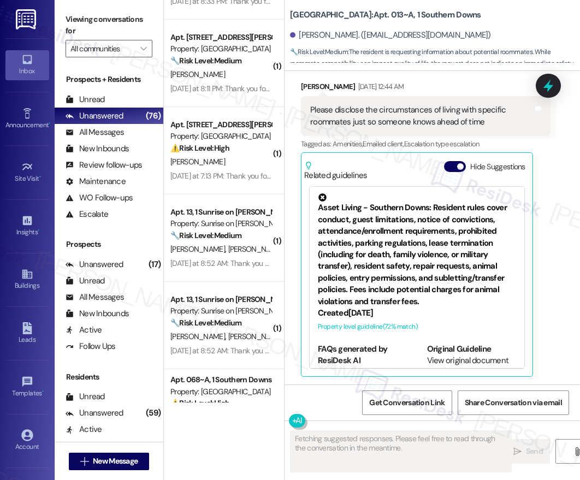
scroll to position [1740, 0]
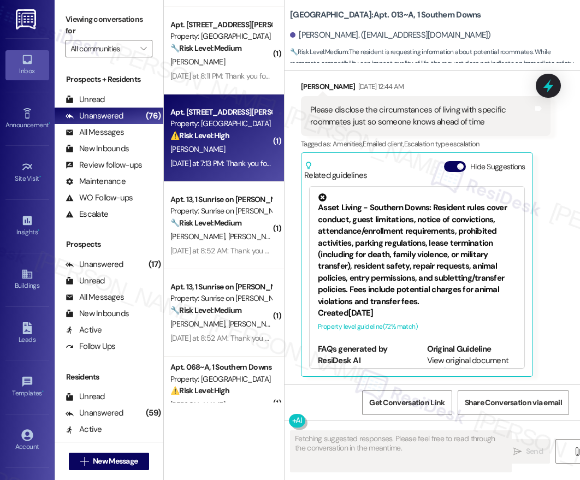
click at [226, 161] on div "[DATE] at 7:13 PM: Thank you for your message. Our offices are currently closed…" at bounding box center [503, 163] width 666 height 10
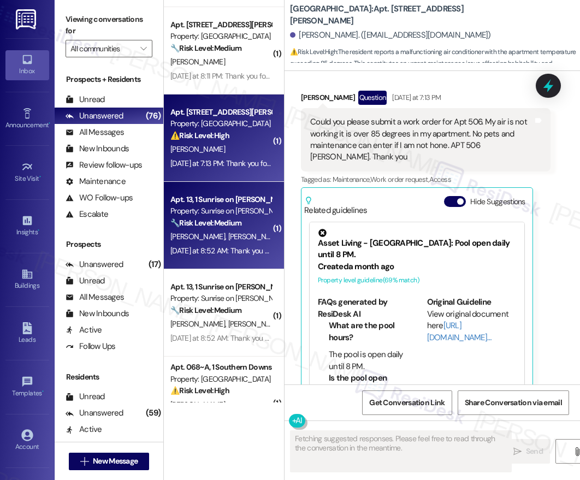
scroll to position [1068, 0]
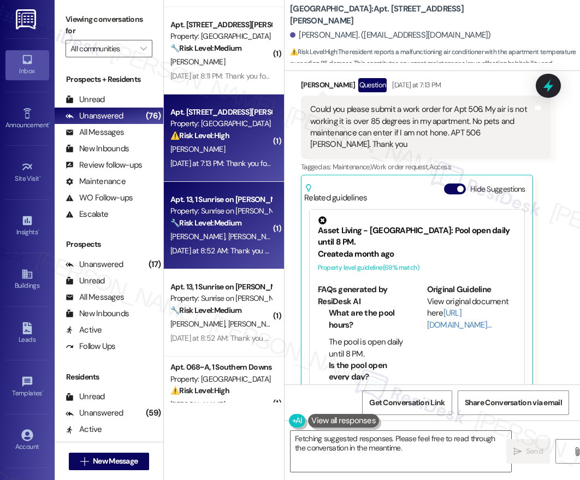
click at [228, 233] on span "[PERSON_NAME]" at bounding box center [255, 237] width 55 height 10
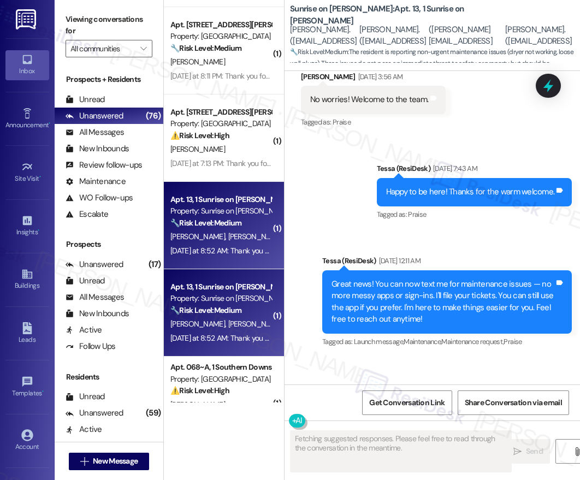
scroll to position [1314, 0]
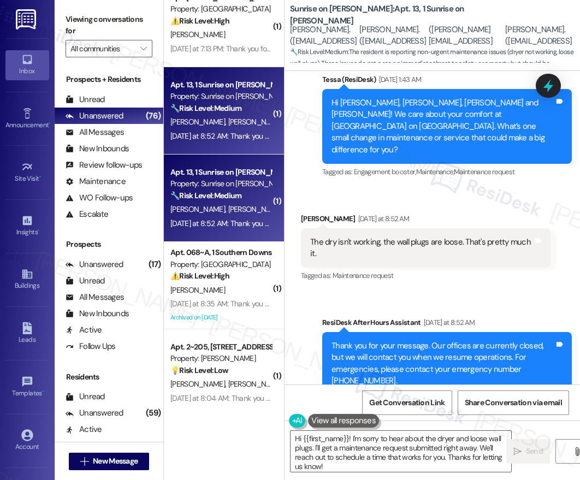
click at [230, 282] on div "( 1 ) Apt. 13114, [STREET_ADDRESS] Property: [PERSON_NAME] ⚠️ Risk Level: High …" at bounding box center [224, 201] width 120 height 402
click at [230, 282] on div "Apt. 068~A, 1 Southern Downs Property: Southern Downs ⚠️ Risk Level: High The r…" at bounding box center [220, 264] width 103 height 37
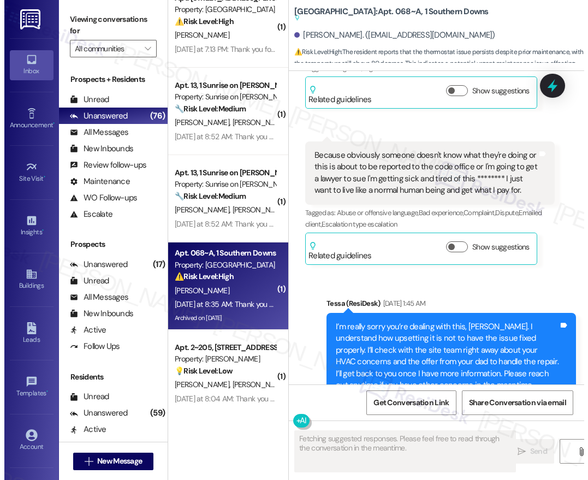
scroll to position [7488, 0]
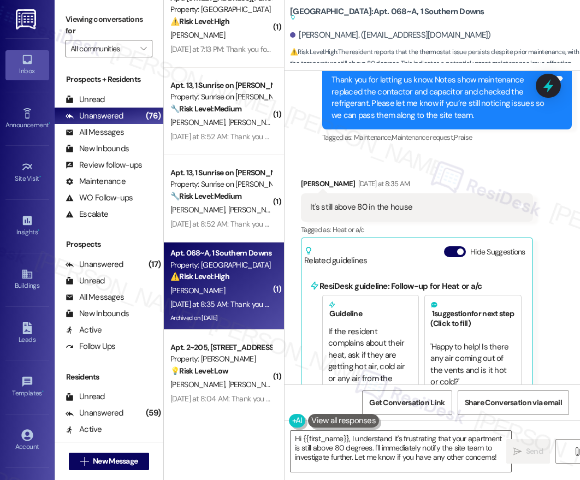
click at [2, 352] on div "Inbox Go to Inbox Announcement • Send A Text Announcement Site Visit • Go to Si…" at bounding box center [27, 240] width 55 height 480
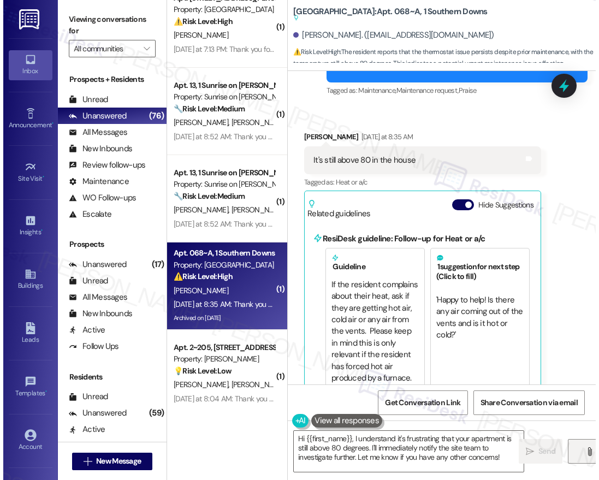
scroll to position [7406, 0]
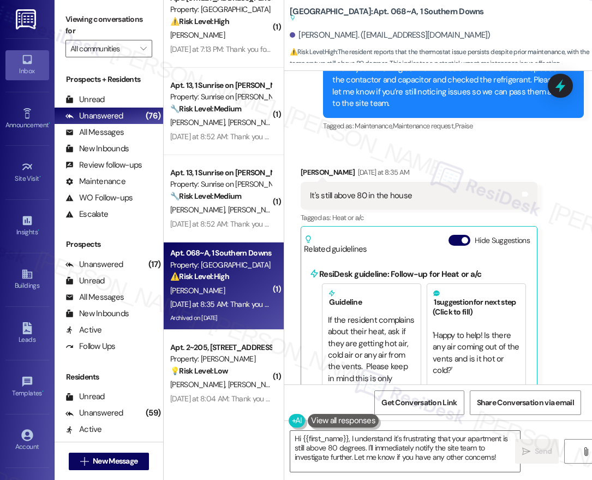
click at [590, 419] on div "Get Conversation Link Share Conversation via email" at bounding box center [438, 402] width 308 height 36
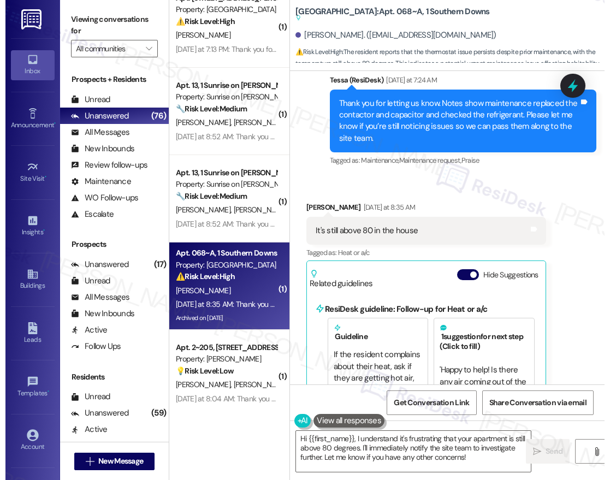
scroll to position [7254, 0]
